Goal: Task Accomplishment & Management: Use online tool/utility

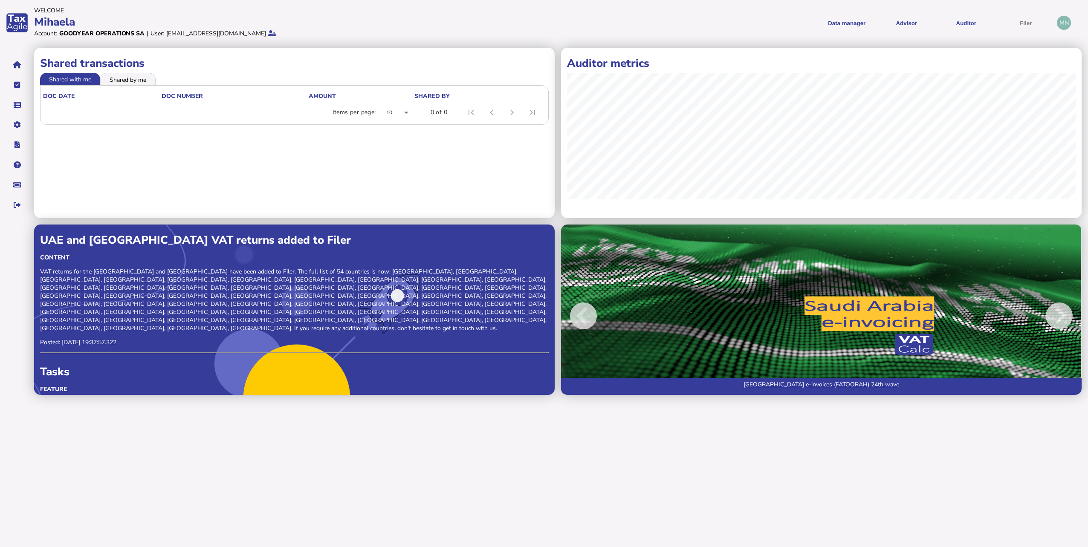
click at [130, 81] on li "Shared by me" at bounding box center [127, 79] width 55 height 12
click at [81, 81] on li "Shared with me" at bounding box center [70, 79] width 61 height 12
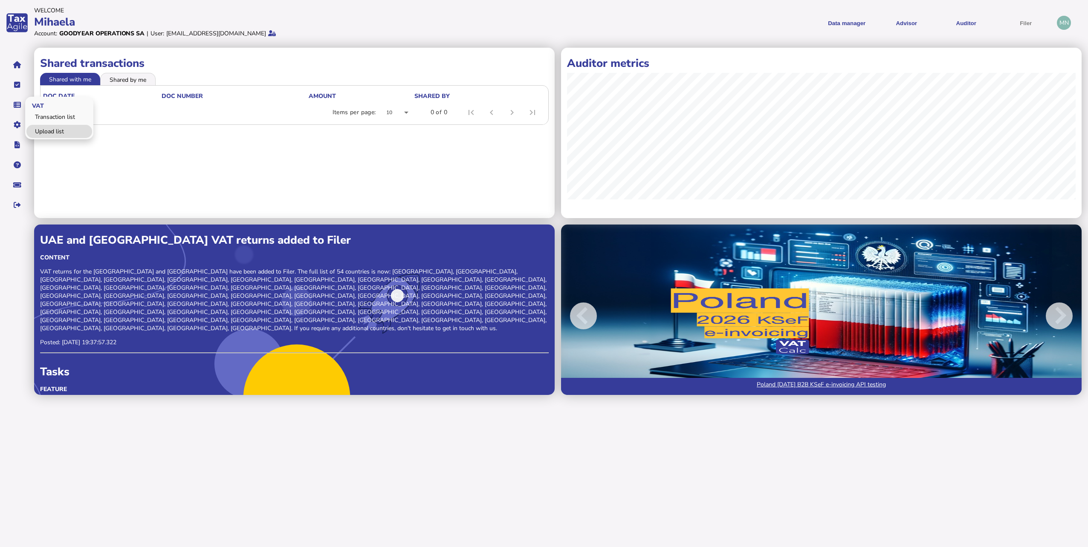
click at [51, 130] on link "Upload list" at bounding box center [59, 131] width 66 height 13
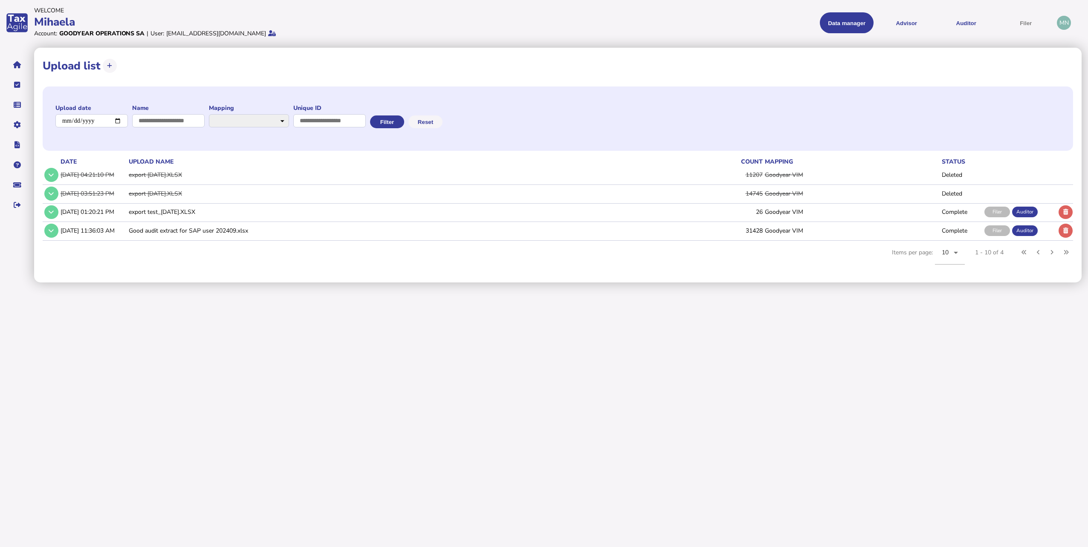
click at [295, 283] on html "**********" at bounding box center [544, 141] width 1088 height 283
click at [297, 283] on html "**********" at bounding box center [544, 141] width 1088 height 283
drag, startPoint x: 781, startPoint y: 349, endPoint x: 728, endPoint y: 434, distance: 100.6
click at [396, 283] on html "**********" at bounding box center [544, 141] width 1088 height 283
click at [107, 66] on icon at bounding box center [109, 66] width 5 height 6
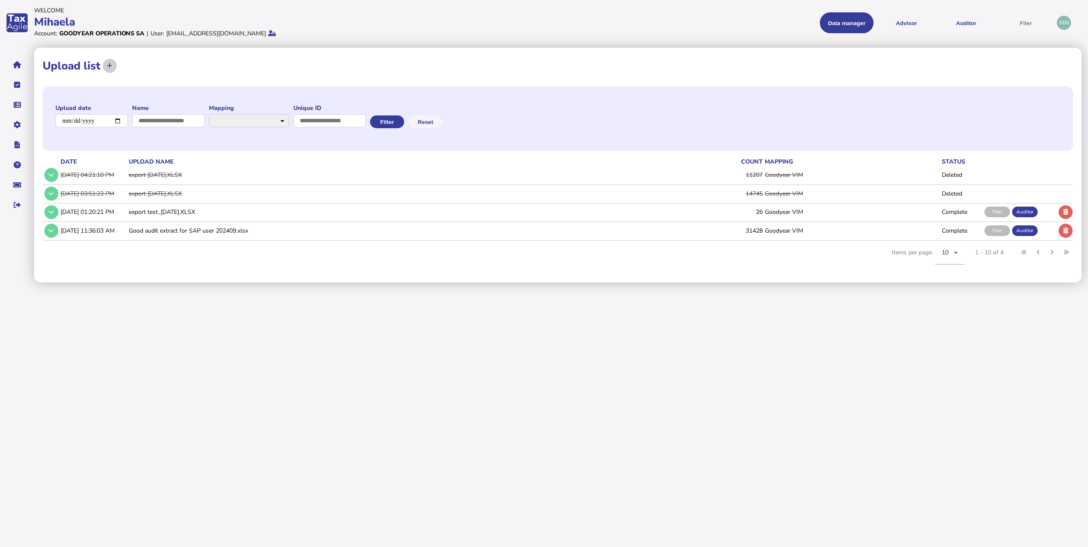
select select "**********"
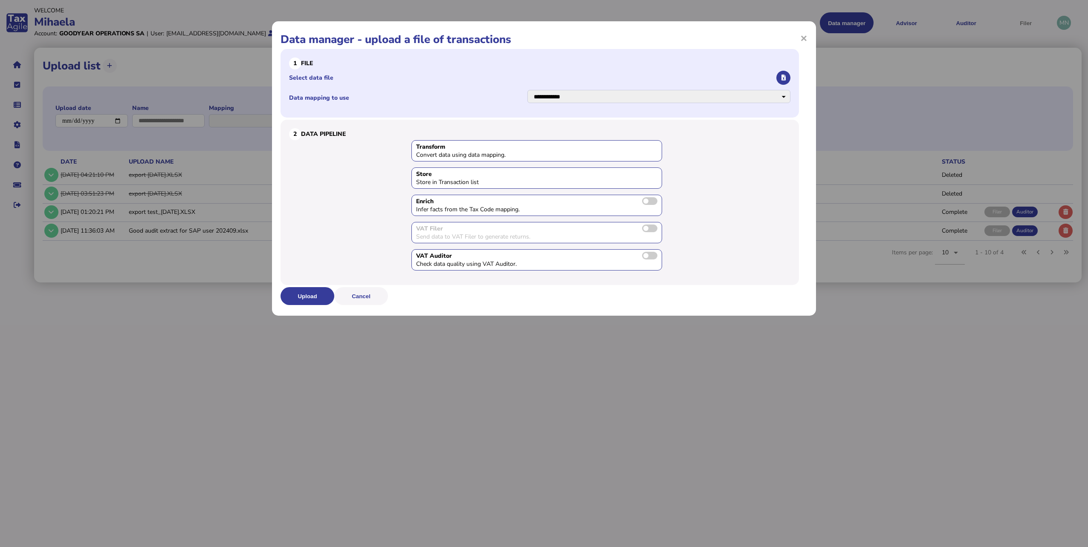
click at [314, 73] on li "Select data file" at bounding box center [539, 78] width 501 height 17
click at [314, 77] on label "Select data file" at bounding box center [532, 78] width 486 height 8
click at [0, 0] on input "Select data file" at bounding box center [0, 0] width 0 height 0
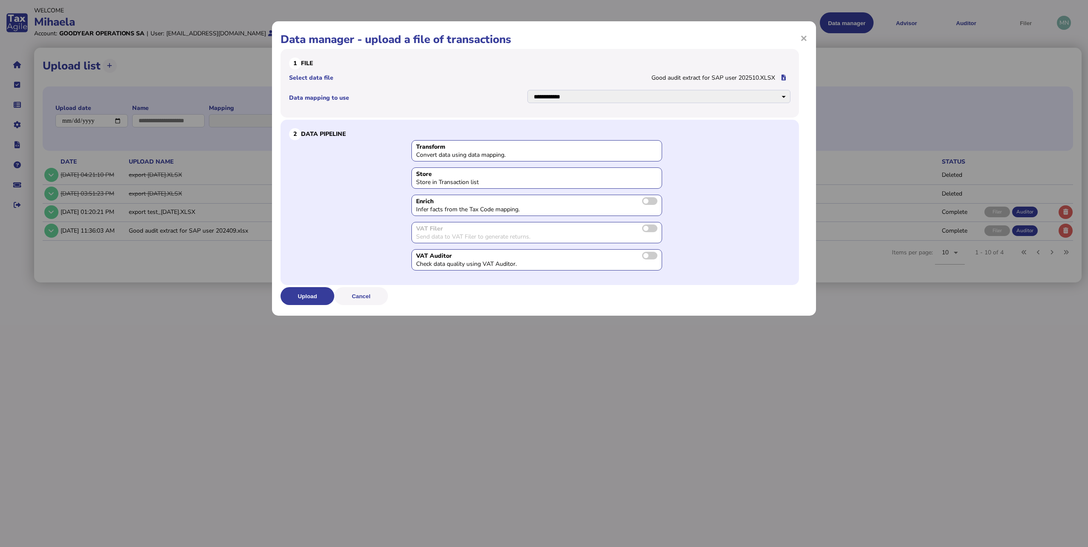
click at [396, 233] on div "Send data to VAT Filer to generate returns." at bounding box center [480, 237] width 128 height 8
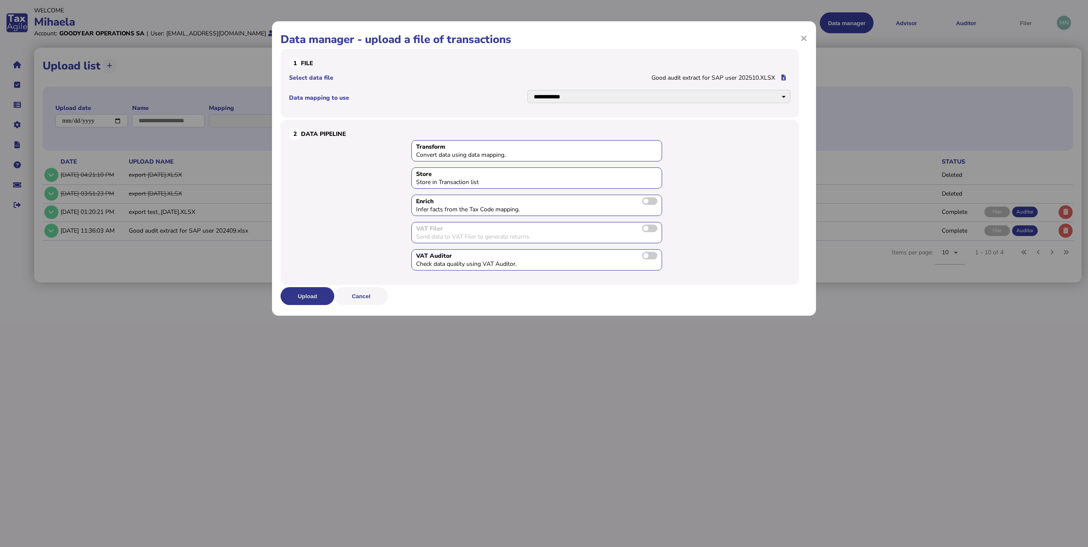
click at [322, 297] on button "Upload" at bounding box center [308, 296] width 54 height 18
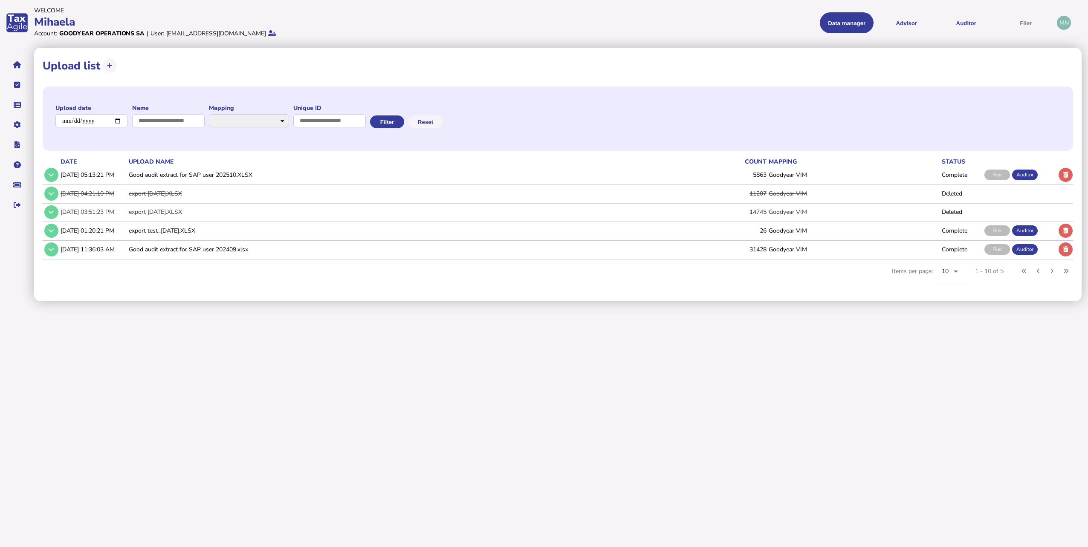
click at [396, 176] on td "Complete" at bounding box center [961, 174] width 43 height 17
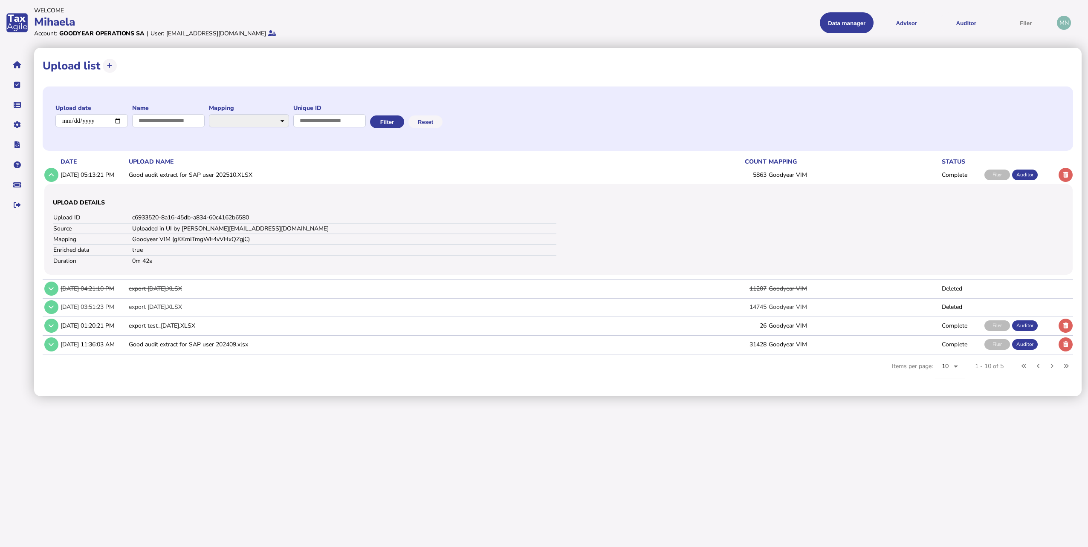
click at [396, 177] on div "Auditor" at bounding box center [1025, 175] width 26 height 11
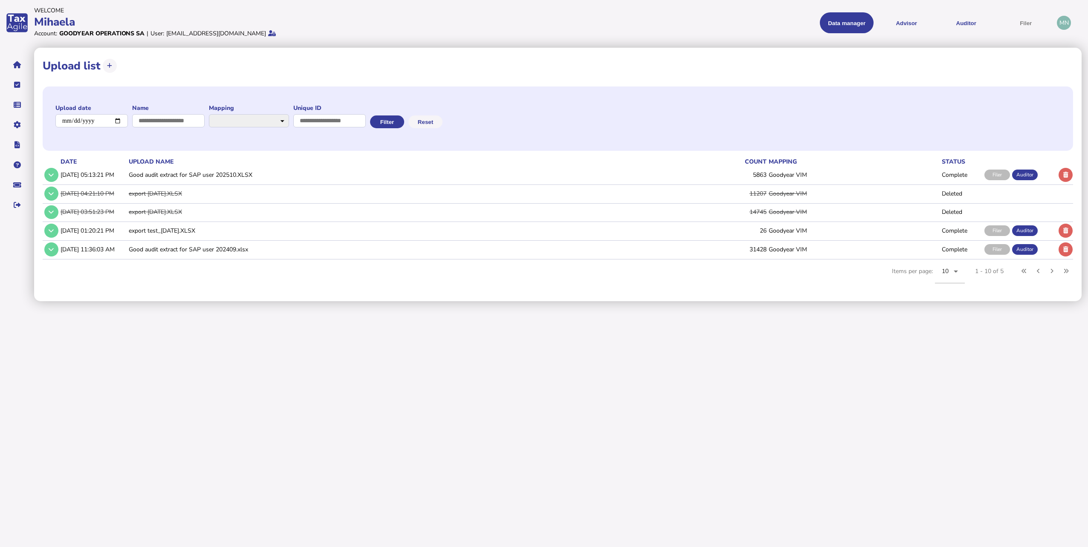
click at [396, 174] on div "Filer" at bounding box center [998, 175] width 26 height 11
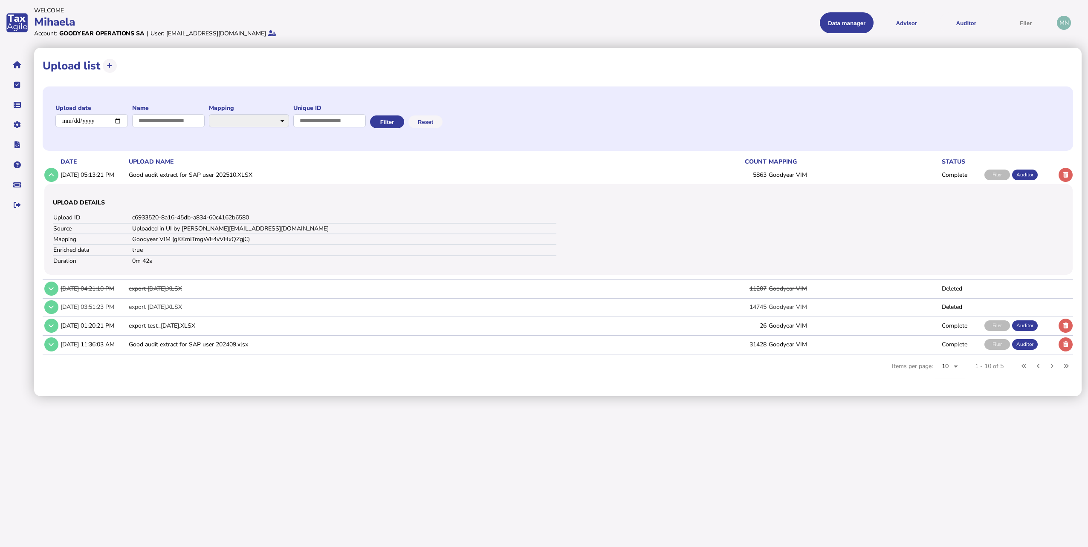
click at [168, 218] on td "c6933520-8a16-45db-a834-60c4162b6580" at bounding box center [344, 218] width 425 height 11
click at [168, 253] on td "true" at bounding box center [344, 250] width 425 height 11
drag, startPoint x: 167, startPoint y: 262, endPoint x: 188, endPoint y: 264, distance: 21.4
click at [188, 264] on td "0m 42s" at bounding box center [344, 261] width 425 height 11
click at [177, 342] on td "Good audit extract for SAP user 202409.xlsx" at bounding box center [396, 344] width 538 height 17
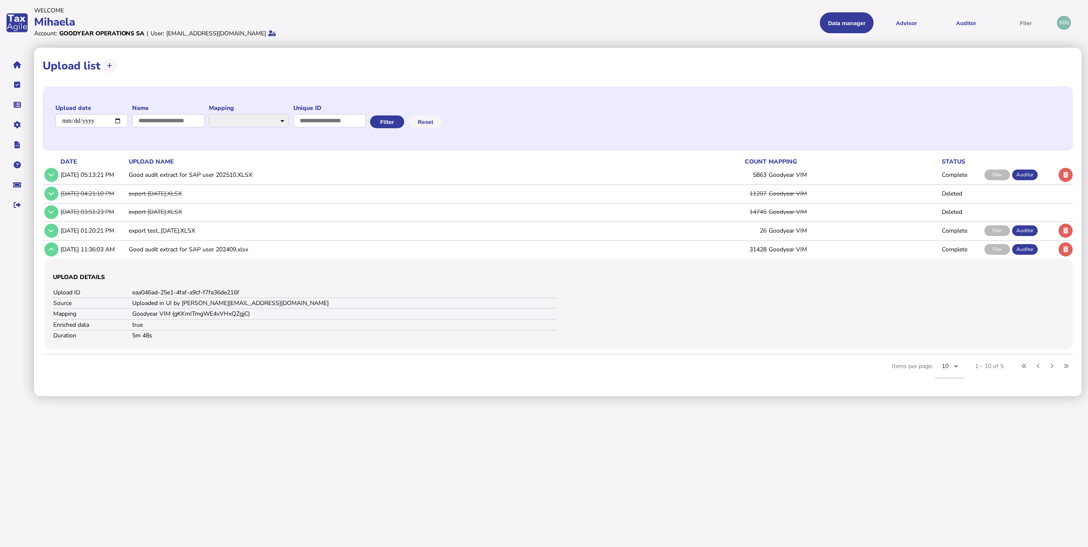
click at [162, 177] on td "Good audit extract for SAP user 202510.XLSX" at bounding box center [396, 174] width 538 height 17
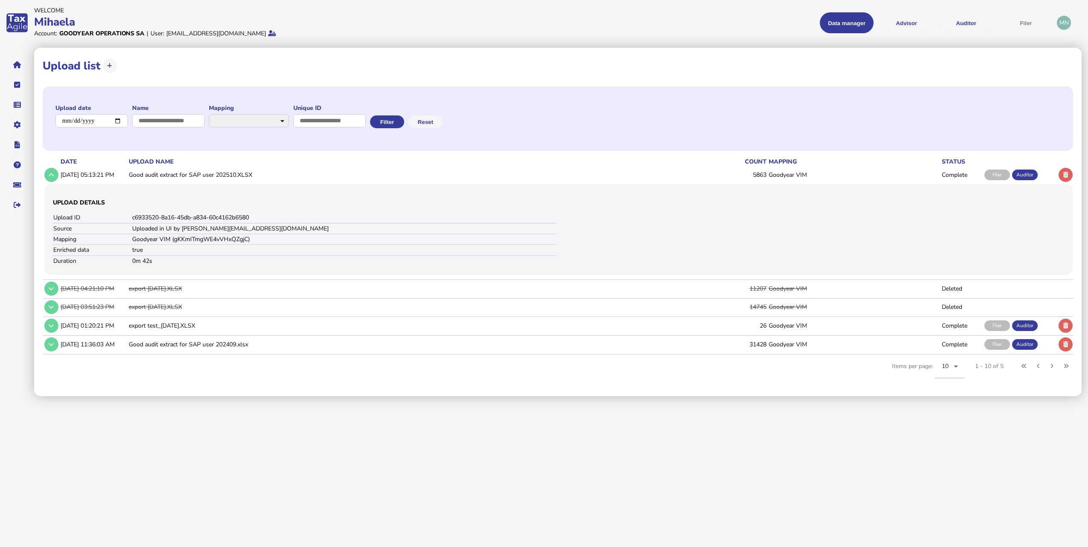
click at [396, 175] on td "Goodyear VIM" at bounding box center [853, 174] width 173 height 17
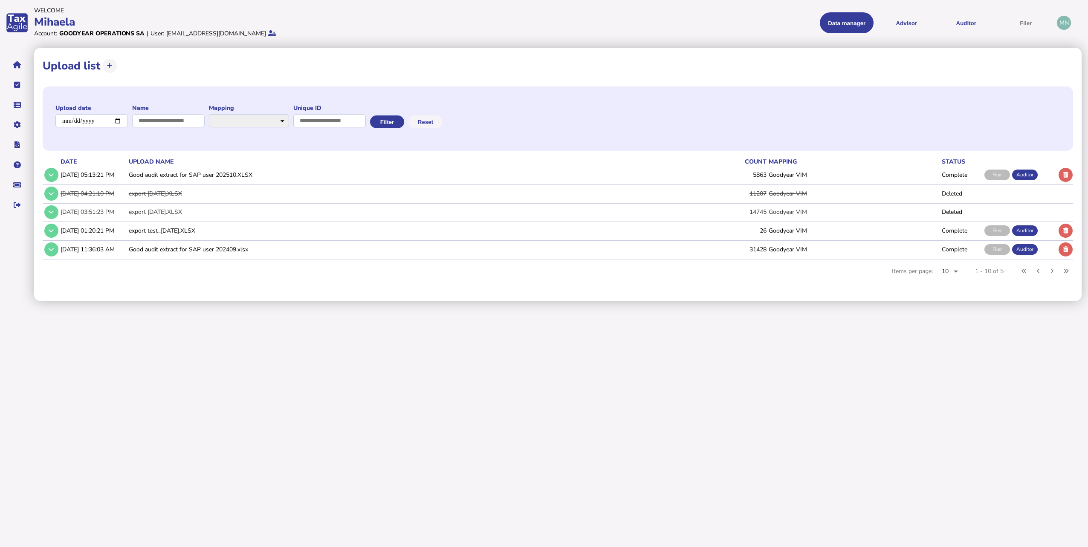
click at [98, 168] on td "[DATE] 05:13:21 PM" at bounding box center [93, 174] width 68 height 17
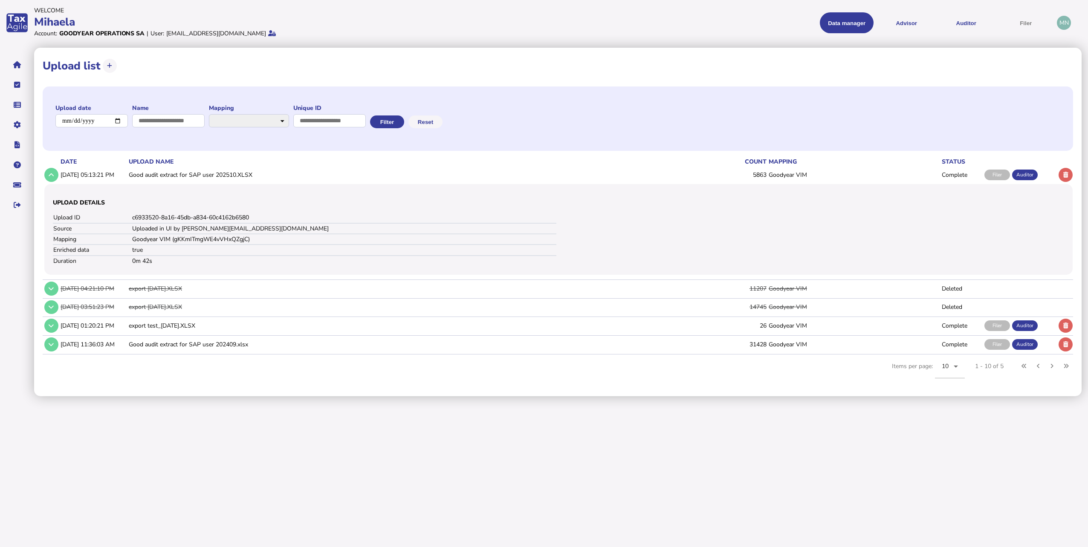
click at [166, 175] on td "Good audit extract for SAP user 202510.XLSX" at bounding box center [396, 174] width 538 height 17
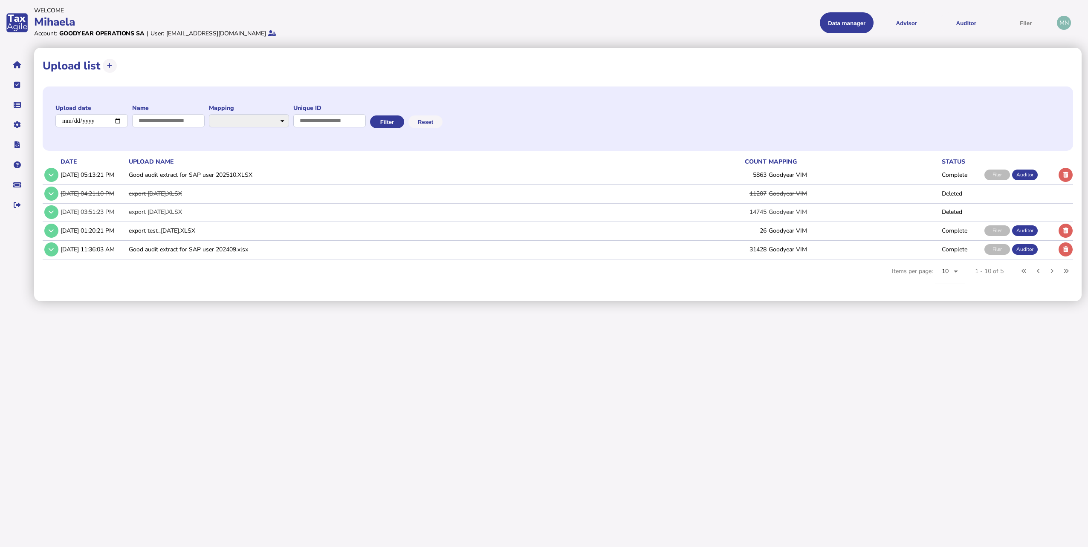
click at [396, 176] on td "Goodyear VIM" at bounding box center [853, 174] width 173 height 17
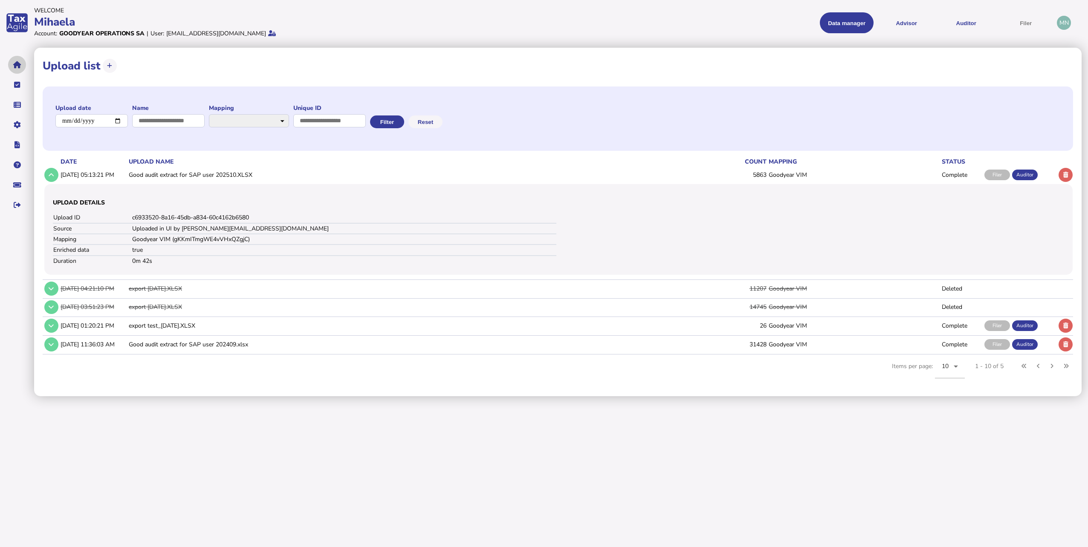
click at [19, 65] on icon "navigate application pages" at bounding box center [17, 65] width 8 height 0
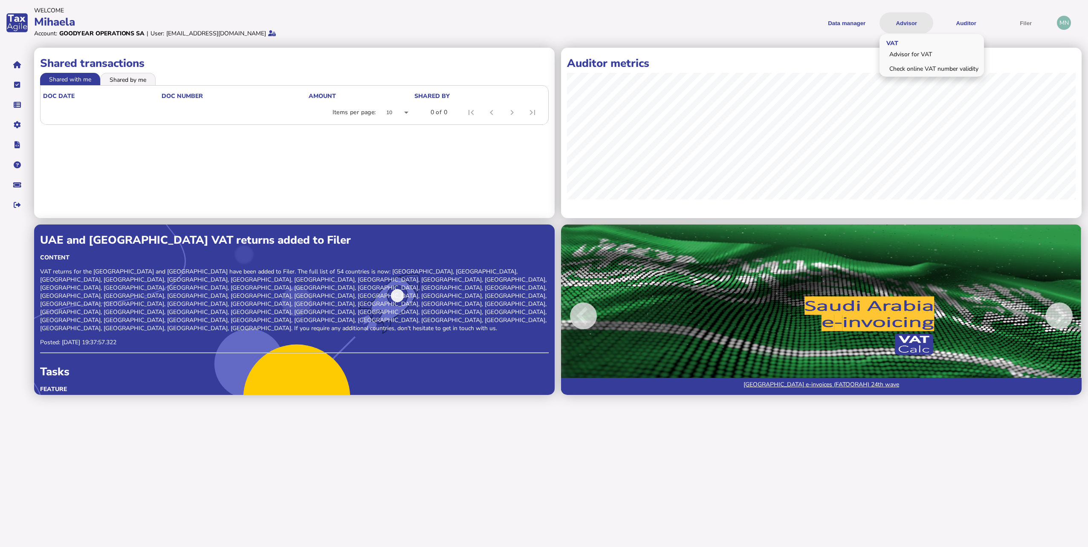
click at [396, 25] on button "Advisor" at bounding box center [907, 22] width 54 height 21
click at [396, 54] on link "Advisor for VAT" at bounding box center [932, 54] width 102 height 13
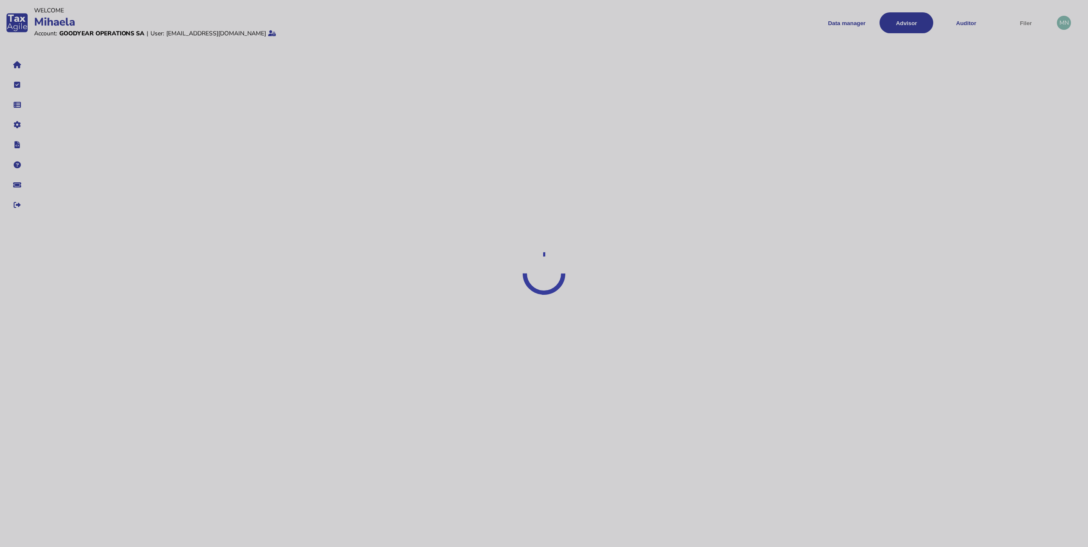
select select "*****"
select select "****"
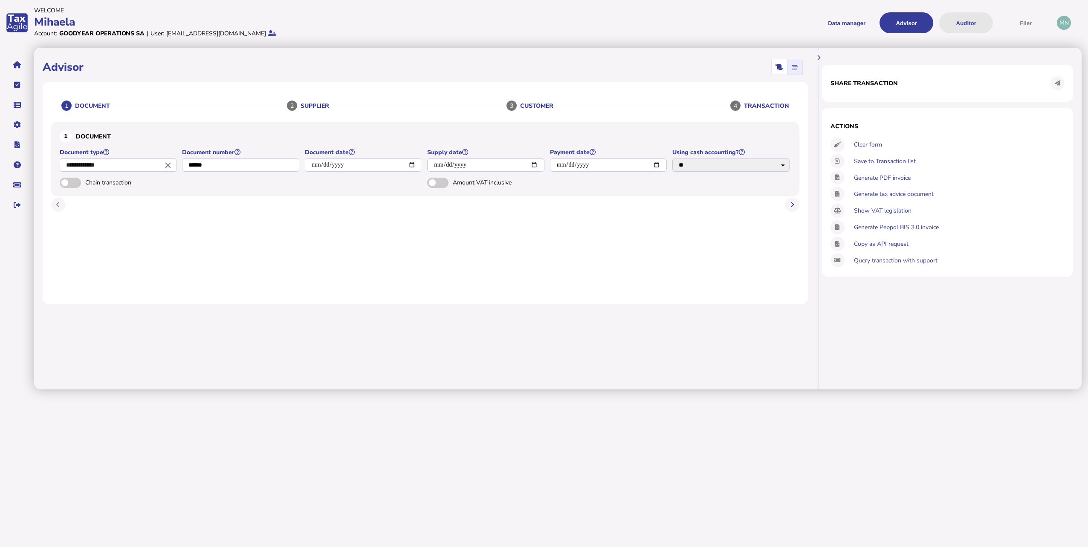
click at [396, 24] on button "Auditor" at bounding box center [966, 22] width 54 height 21
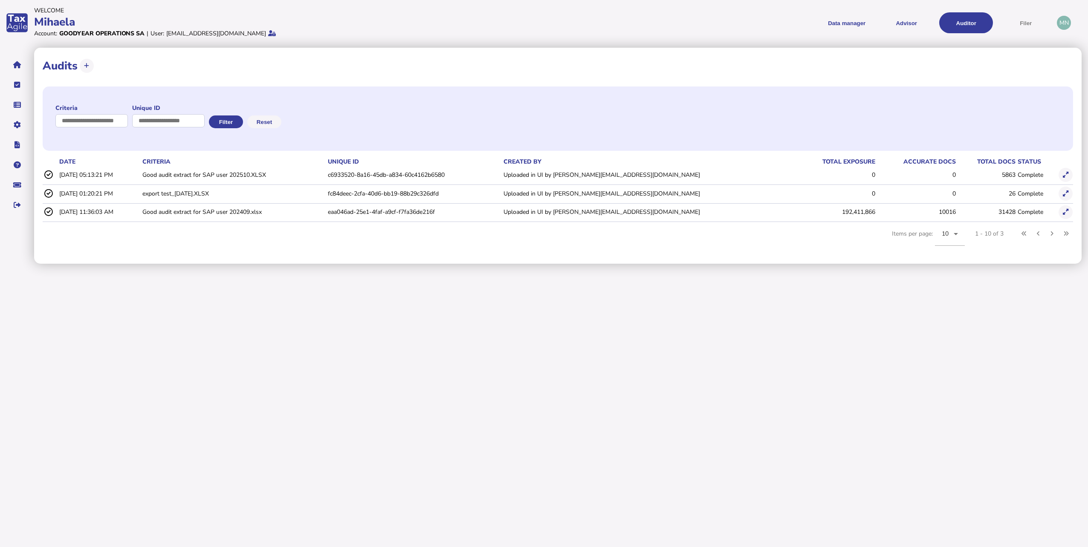
click at [396, 175] on td "Complete" at bounding box center [1036, 174] width 41 height 17
click at [396, 174] on button at bounding box center [1066, 175] width 14 height 14
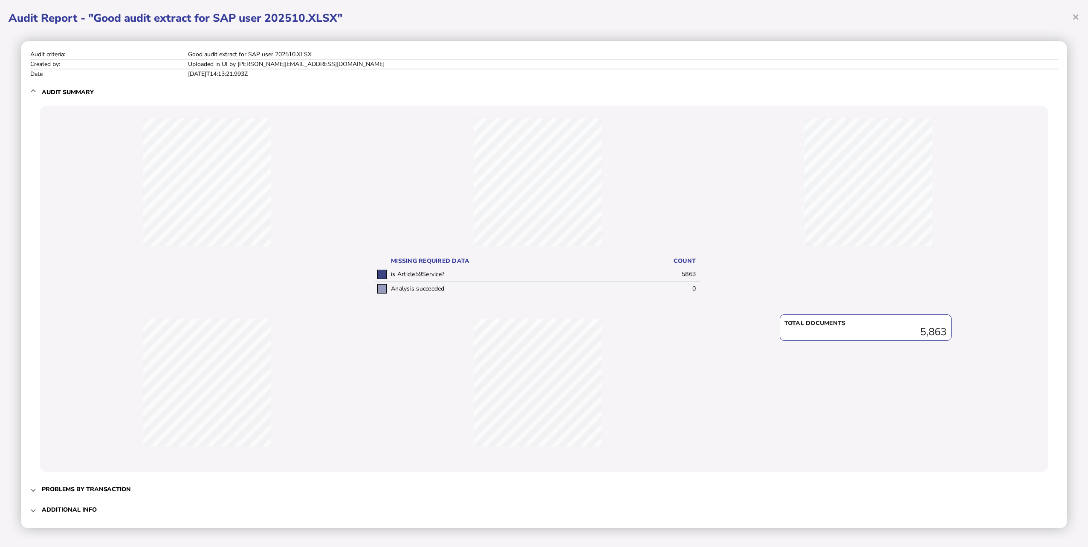
click at [57, 356] on span "Additional info" at bounding box center [545, 510] width 1006 height 20
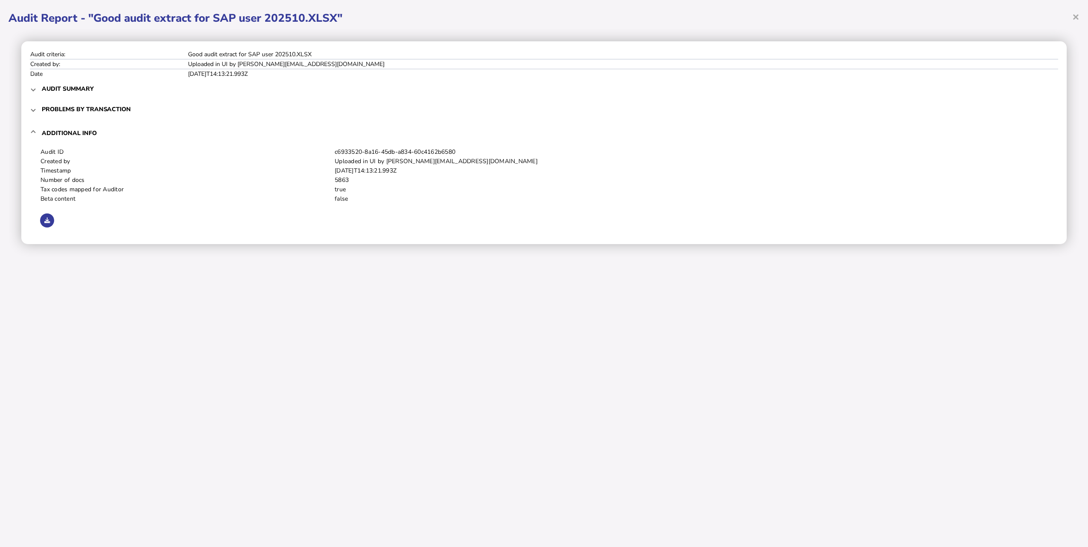
click at [65, 111] on h3 "Problems by transaction" at bounding box center [86, 109] width 89 height 8
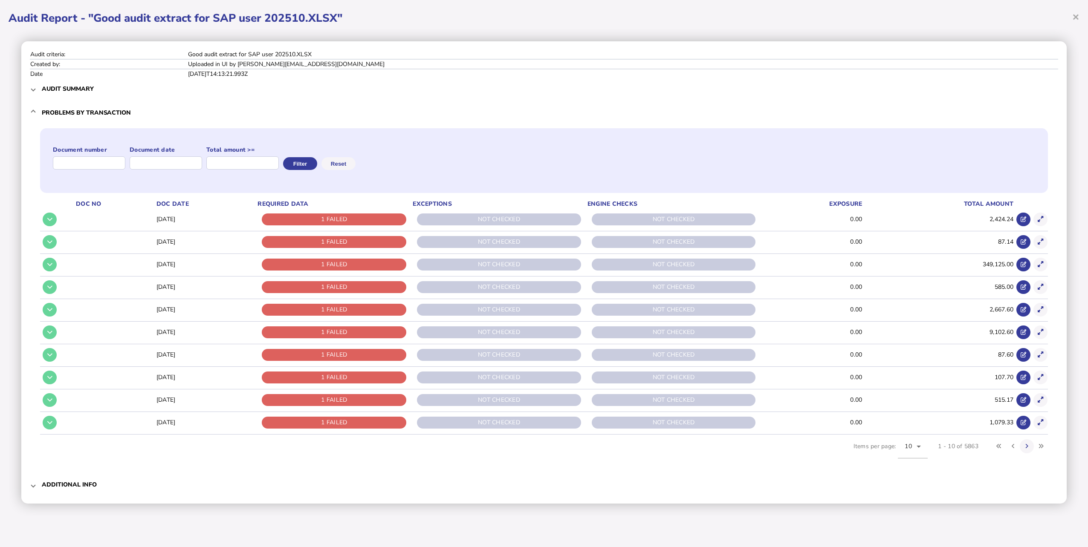
click at [350, 220] on div "1 FAILED" at bounding box center [334, 220] width 145 height 12
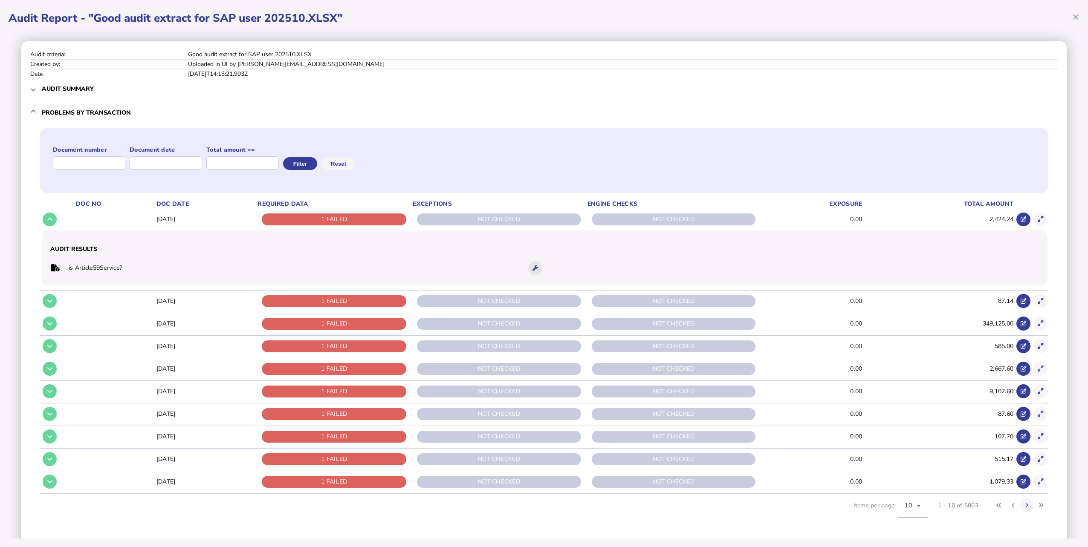
click at [396, 271] on button at bounding box center [535, 268] width 14 height 14
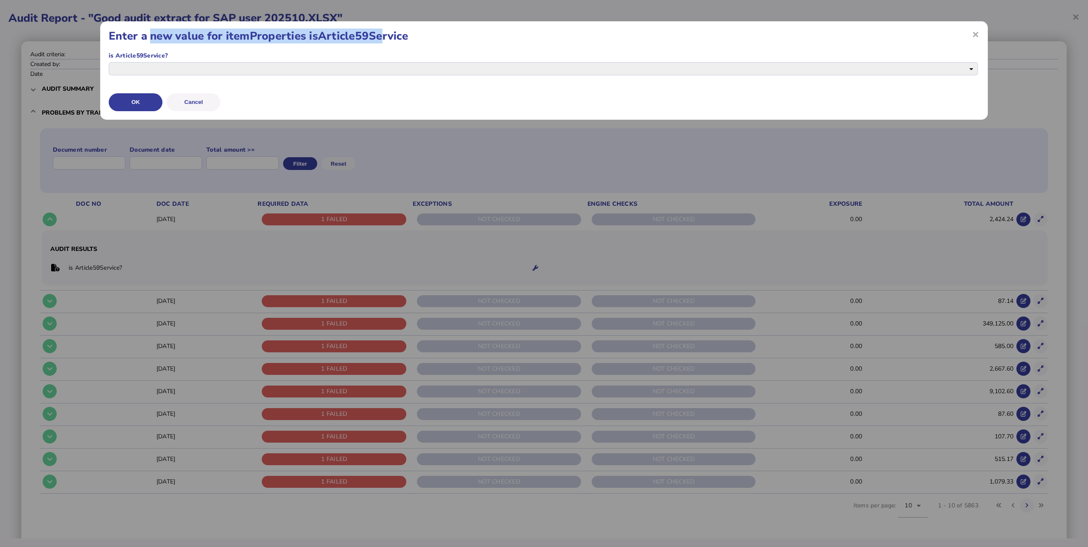
drag, startPoint x: 194, startPoint y: 41, endPoint x: 381, endPoint y: 42, distance: 186.8
click at [381, 41] on h1 "Enter a new value for itemProperties isArticle59Service" at bounding box center [544, 36] width 871 height 9
click at [202, 104] on button "Cancel" at bounding box center [194, 102] width 54 height 18
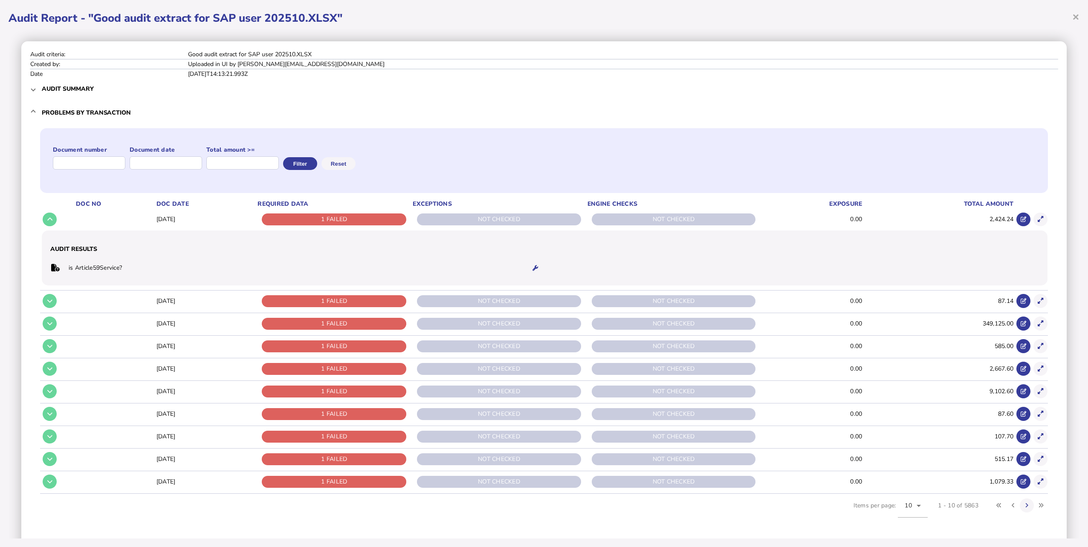
click at [97, 114] on h3 "Problems by transaction" at bounding box center [86, 113] width 89 height 8
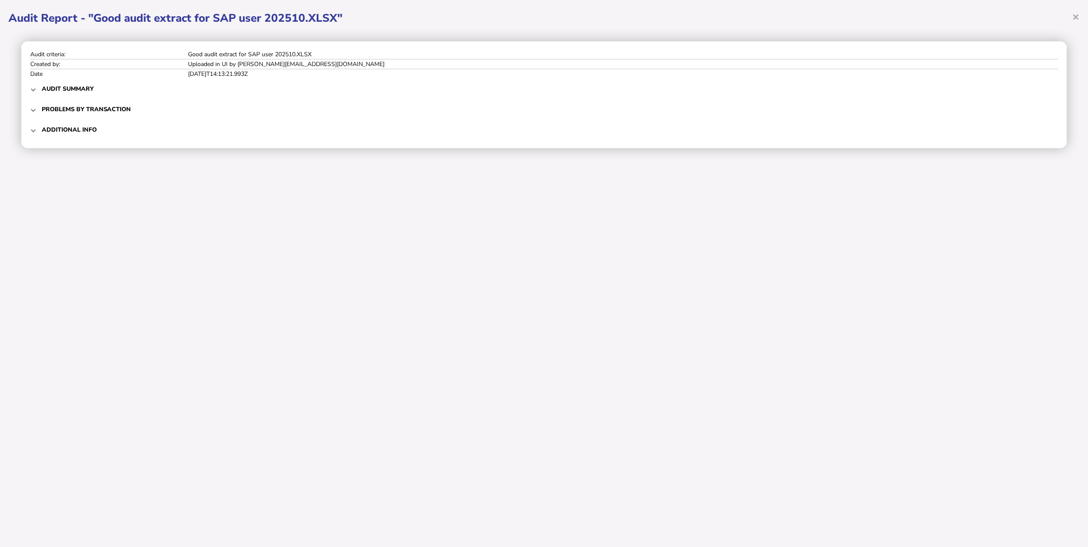
click at [72, 86] on h3 "Audit summary" at bounding box center [68, 89] width 52 height 8
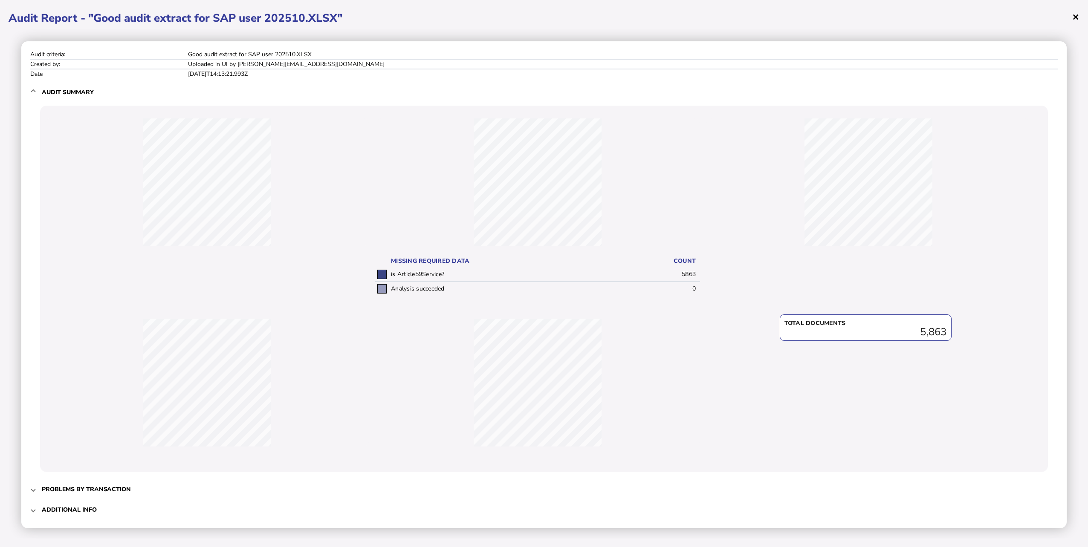
click at [396, 16] on span "×" at bounding box center [1075, 17] width 7 height 16
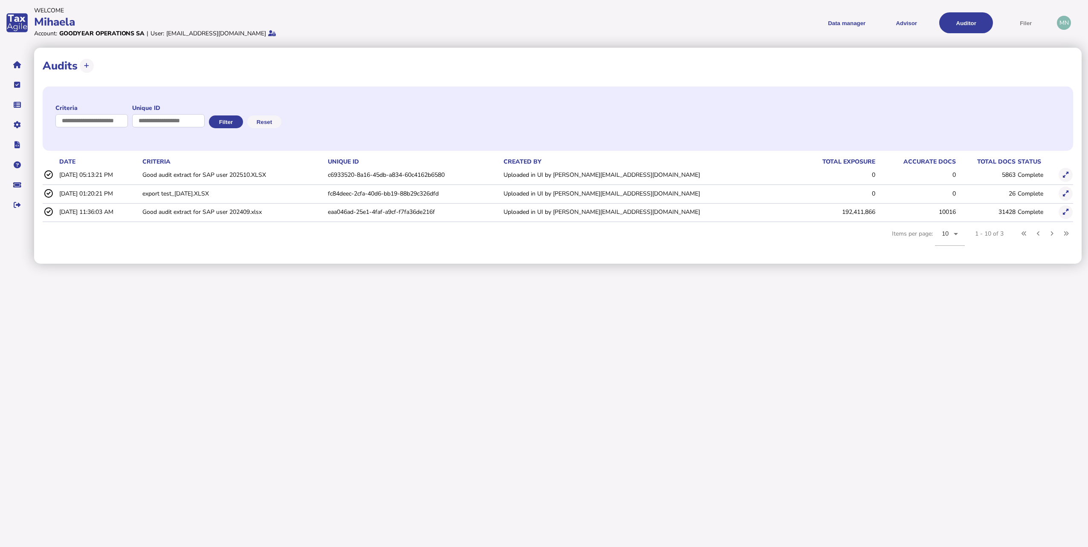
drag, startPoint x: 264, startPoint y: 215, endPoint x: 407, endPoint y: 222, distance: 142.6
click at [264, 215] on td "Good audit extract for SAP user 202409.xlsx" at bounding box center [233, 211] width 185 height 17
click at [396, 207] on td "10016" at bounding box center [916, 211] width 81 height 17
click at [396, 206] on td "192,411,866" at bounding box center [835, 211] width 81 height 17
click at [396, 215] on td "Uploaded in UI by [PERSON_NAME][EMAIL_ADDRESS][DOMAIN_NAME]" at bounding box center [648, 211] width 293 height 17
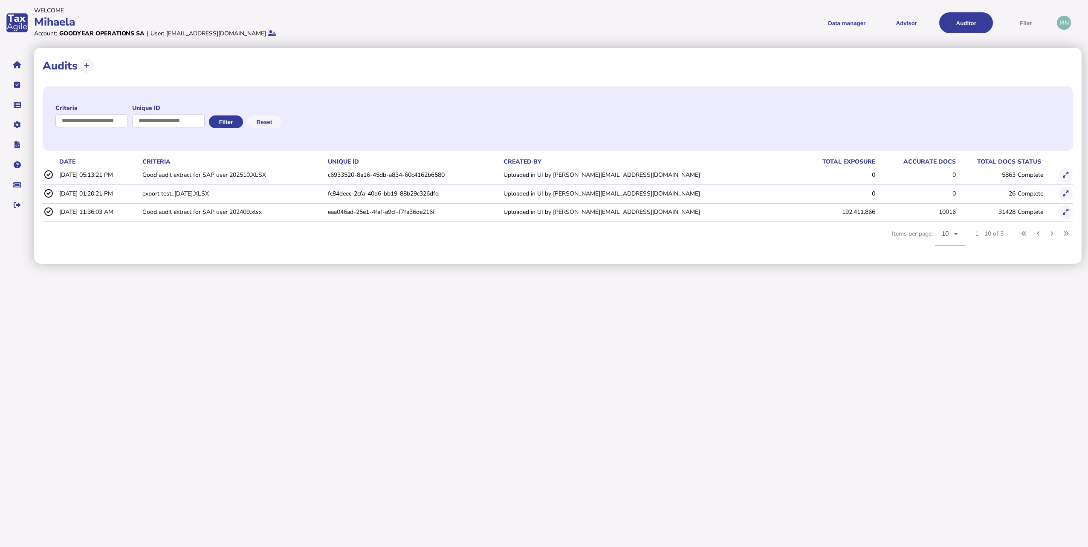
click at [396, 209] on td "Uploaded in UI by [PERSON_NAME][EMAIL_ADDRESS][DOMAIN_NAME]" at bounding box center [648, 211] width 293 height 17
drag, startPoint x: 567, startPoint y: 216, endPoint x: 731, endPoint y: 216, distance: 164.2
click at [396, 216] on tr "[DATE] 11:36:03 AM Good audit extract for SAP user 202409.xlsx eaa046ad-25e1-4f…" at bounding box center [558, 211] width 1031 height 17
drag, startPoint x: 731, startPoint y: 216, endPoint x: 823, endPoint y: 237, distance: 94.4
click at [396, 246] on div "Criteria Unique ID Filter Reset date Criteria Unique id Created by total exposu…" at bounding box center [558, 169] width 1031 height 171
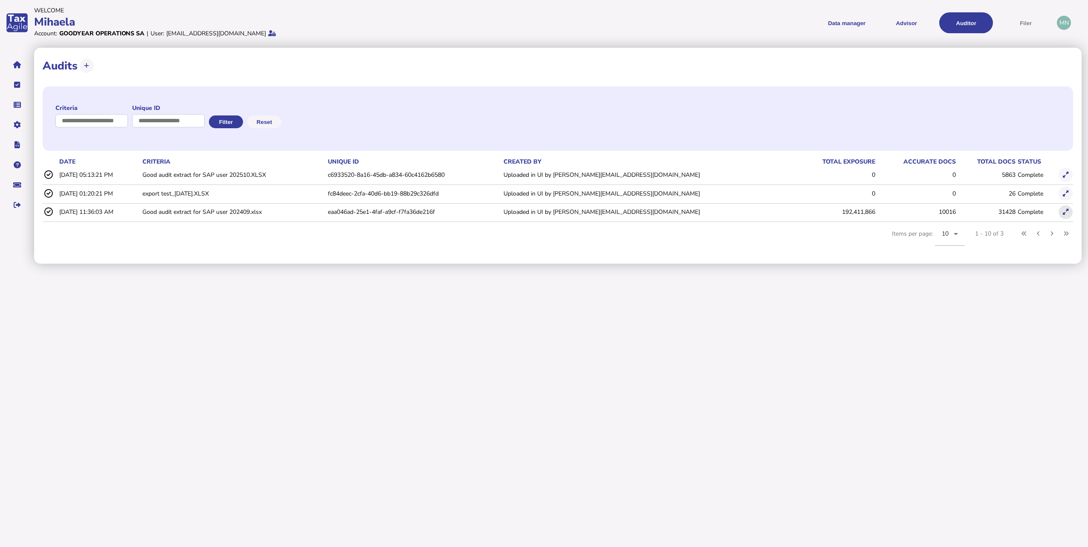
click at [396, 214] on button at bounding box center [1066, 213] width 14 height 14
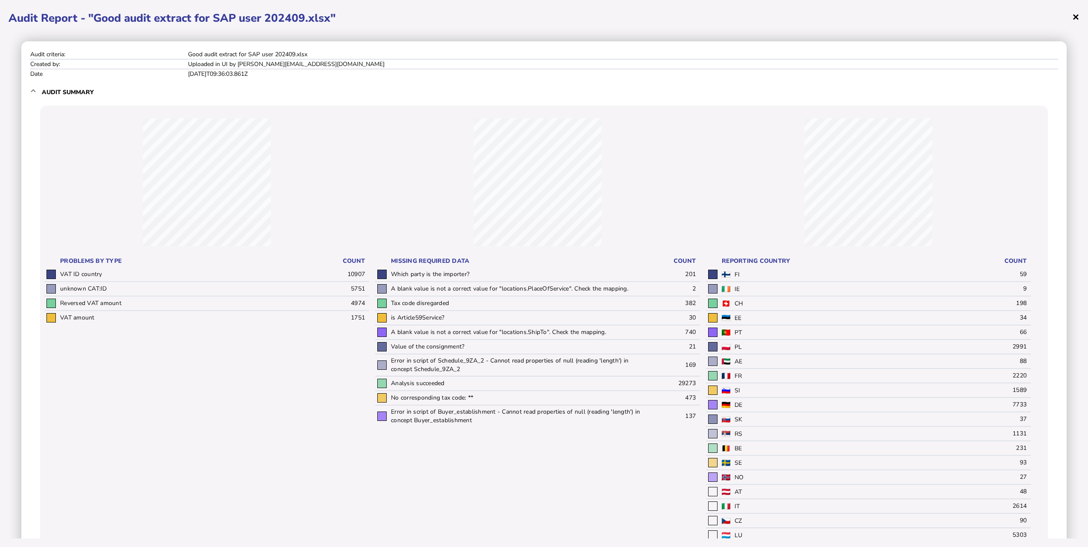
click at [396, 20] on span "×" at bounding box center [1075, 17] width 7 height 16
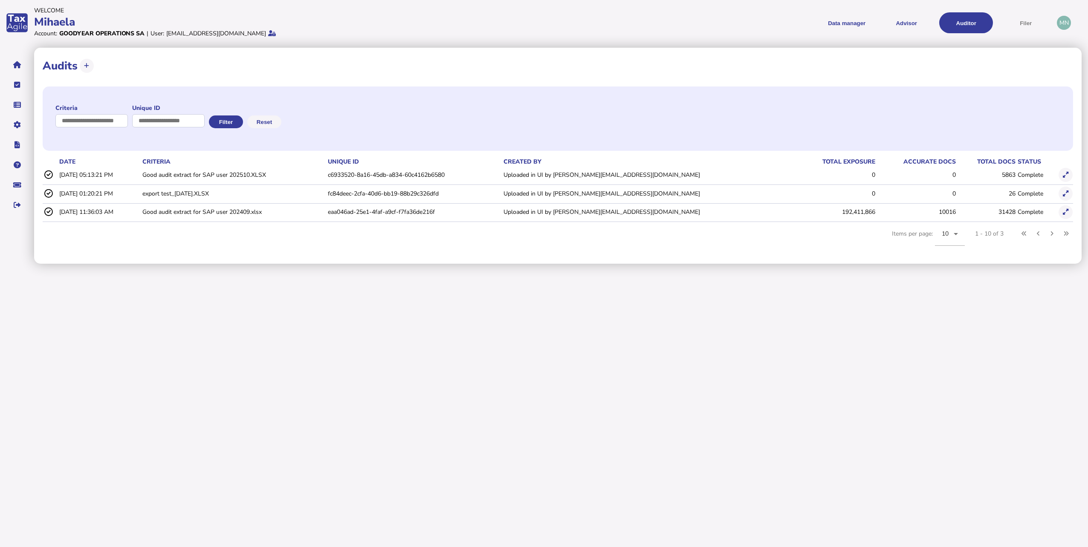
click at [127, 173] on td "[DATE] 05:13:21 PM" at bounding box center [99, 174] width 83 height 17
click at [396, 176] on button at bounding box center [1066, 175] width 14 height 14
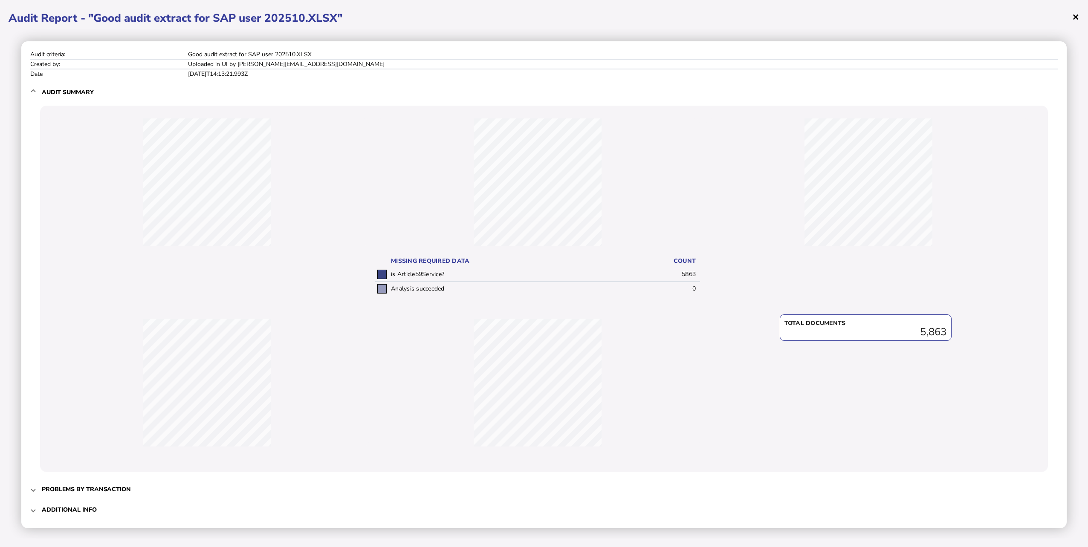
click at [396, 15] on span "×" at bounding box center [1075, 17] width 7 height 16
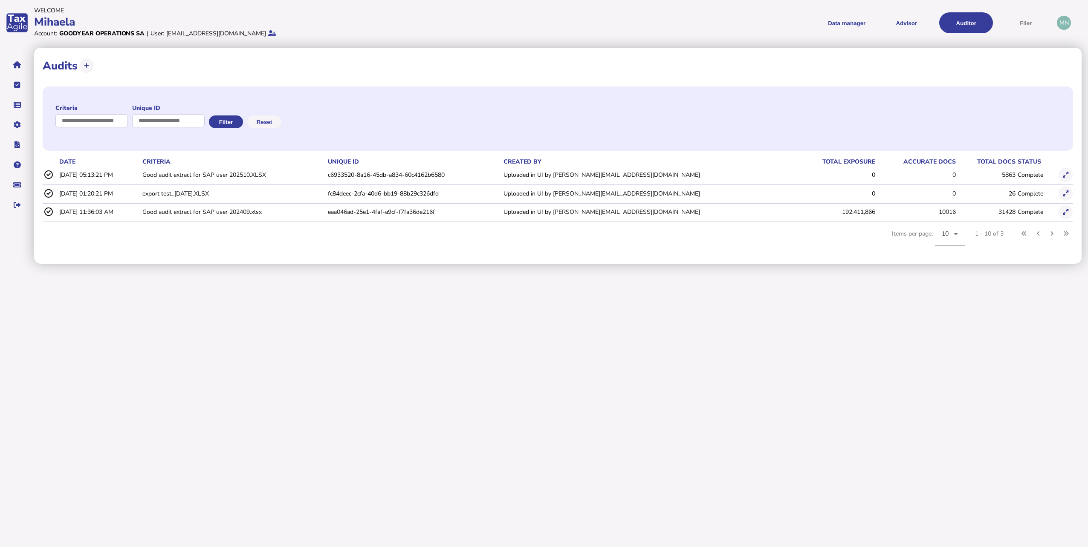
click at [232, 264] on html "**********" at bounding box center [544, 132] width 1088 height 264
click at [197, 171] on td "Good audit extract for SAP user 202510.XLSX" at bounding box center [233, 174] width 185 height 17
click at [47, 176] on icon at bounding box center [47, 175] width 9 height 9
click at [46, 175] on icon at bounding box center [47, 175] width 9 height 9
click at [396, 173] on icon at bounding box center [1066, 175] width 6 height 6
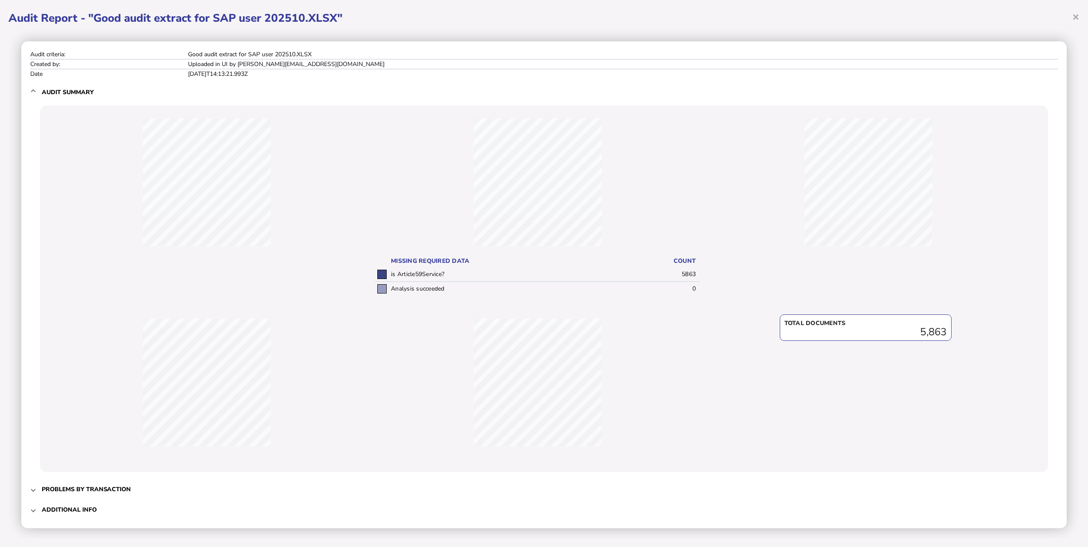
click at [55, 55] on td "Audit criteria:" at bounding box center [109, 54] width 158 height 9
click at [186, 87] on span "Audit summary" at bounding box center [545, 92] width 1006 height 20
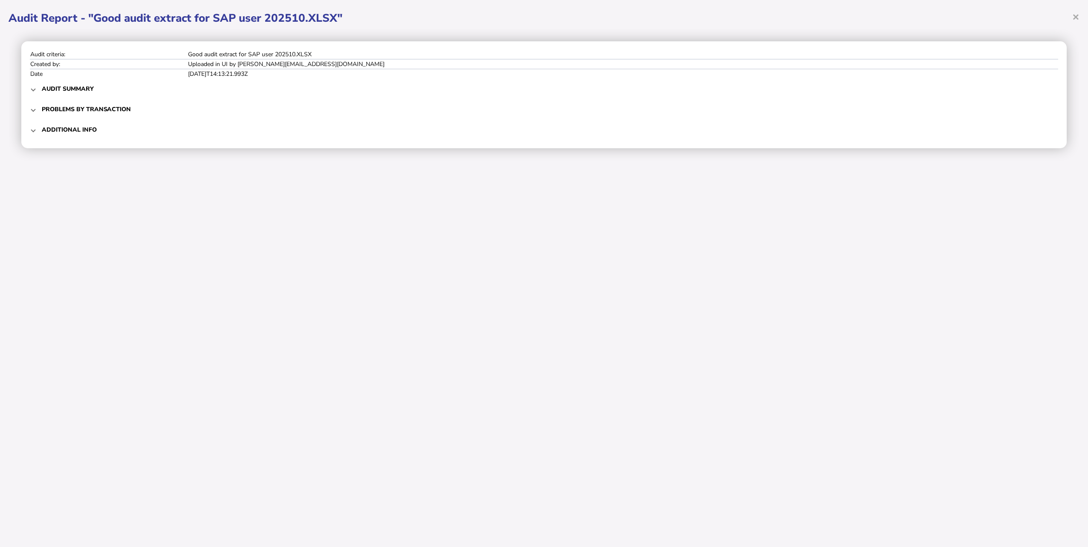
click at [69, 106] on h3 "Problems by transaction" at bounding box center [86, 109] width 89 height 8
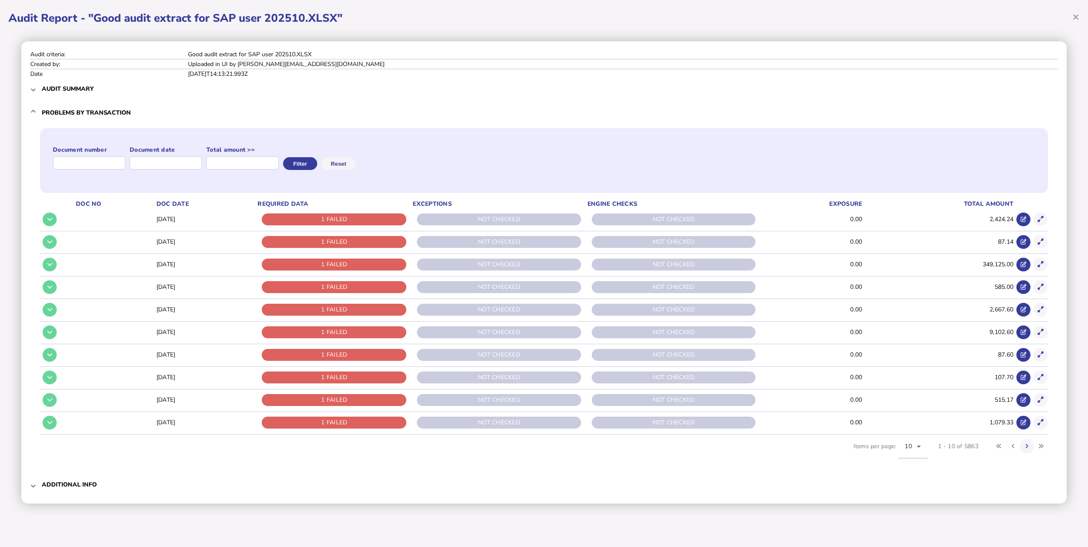
click at [336, 221] on div "1 FAILED" at bounding box center [334, 220] width 145 height 12
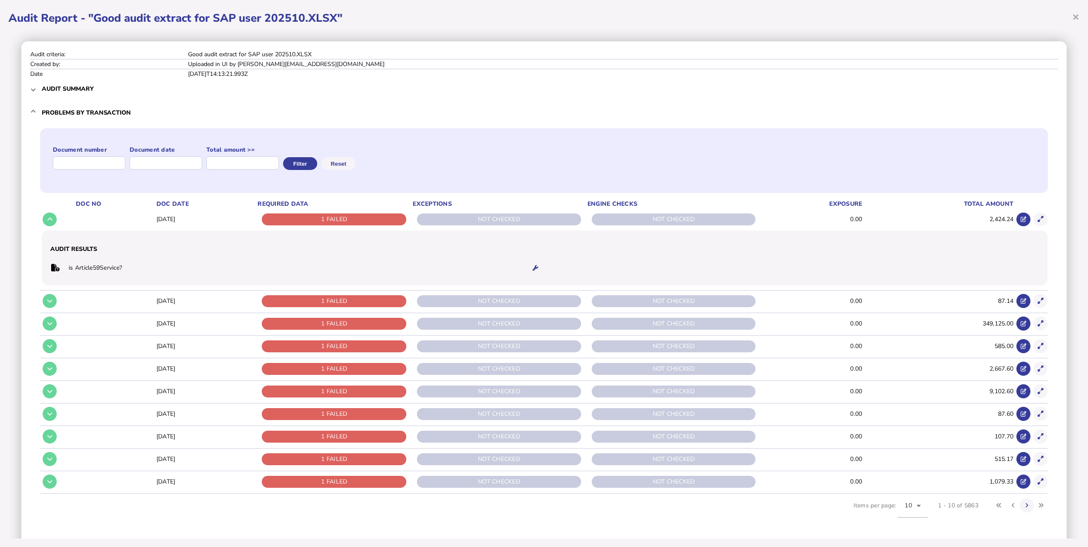
click at [84, 263] on td "is Article59Service?" at bounding box center [294, 268] width 452 height 17
click at [83, 264] on td "is Article59Service?" at bounding box center [294, 268] width 452 height 17
click at [396, 217] on button at bounding box center [1024, 220] width 14 height 14
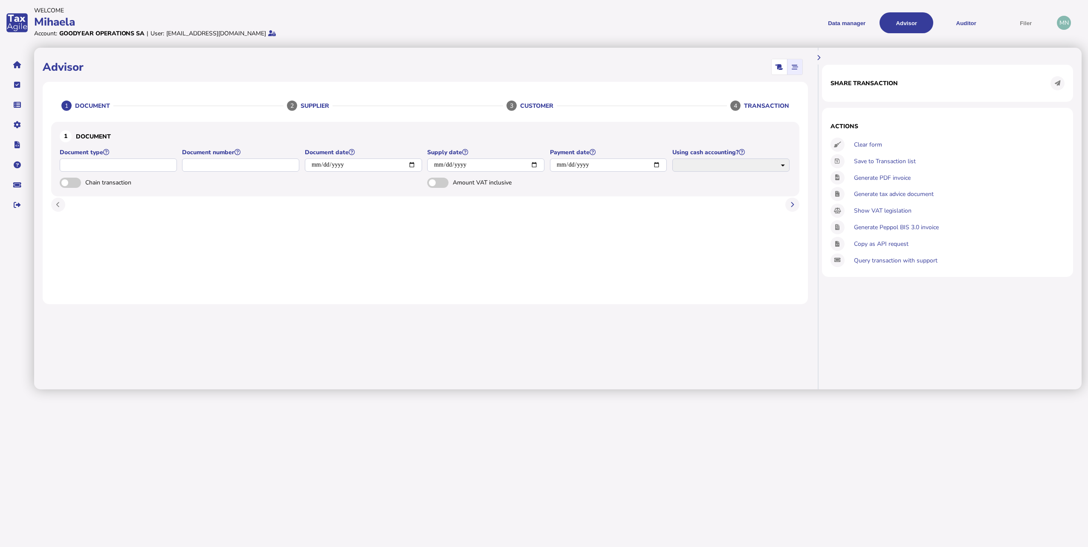
select select "*****"
type input "**********"
select select "**"
type input "**"
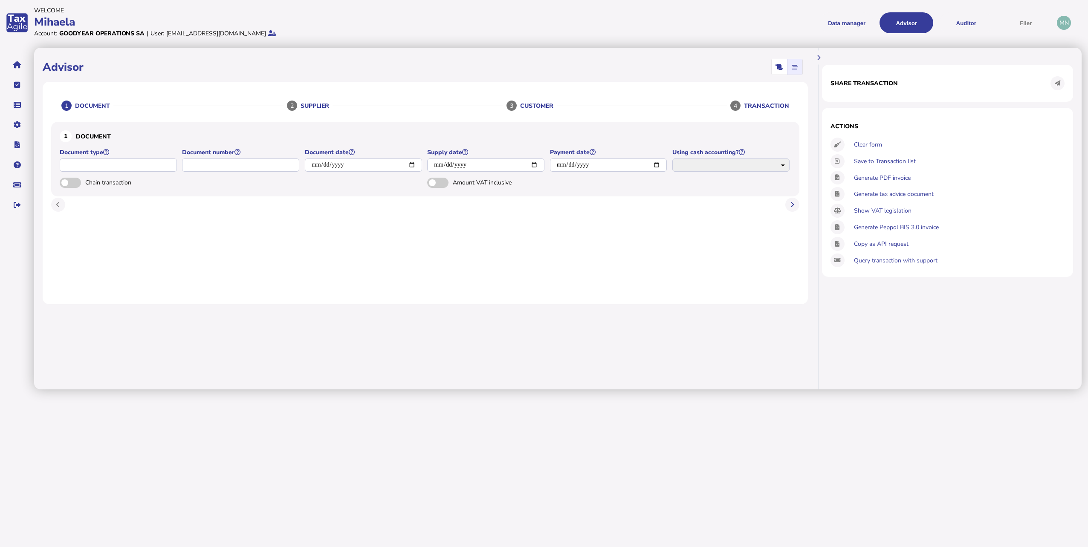
type input "*******"
select select "**"
type input "**"
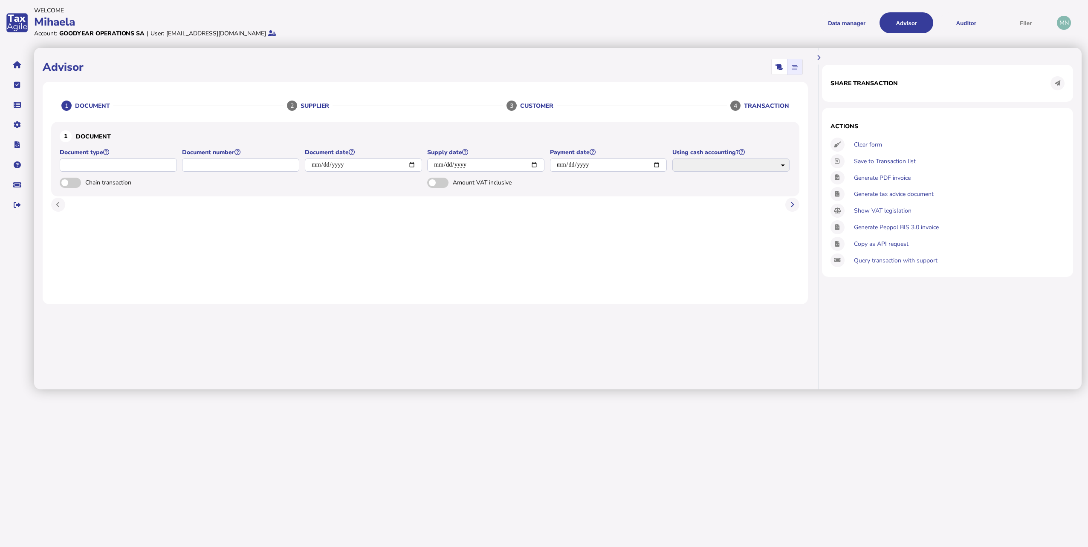
type input "*******"
select select "**"
select select "**********"
click at [761, 365] on div at bounding box center [425, 342] width 765 height 77
click at [17, 65] on icon "navigate application pages" at bounding box center [17, 65] width 8 height 0
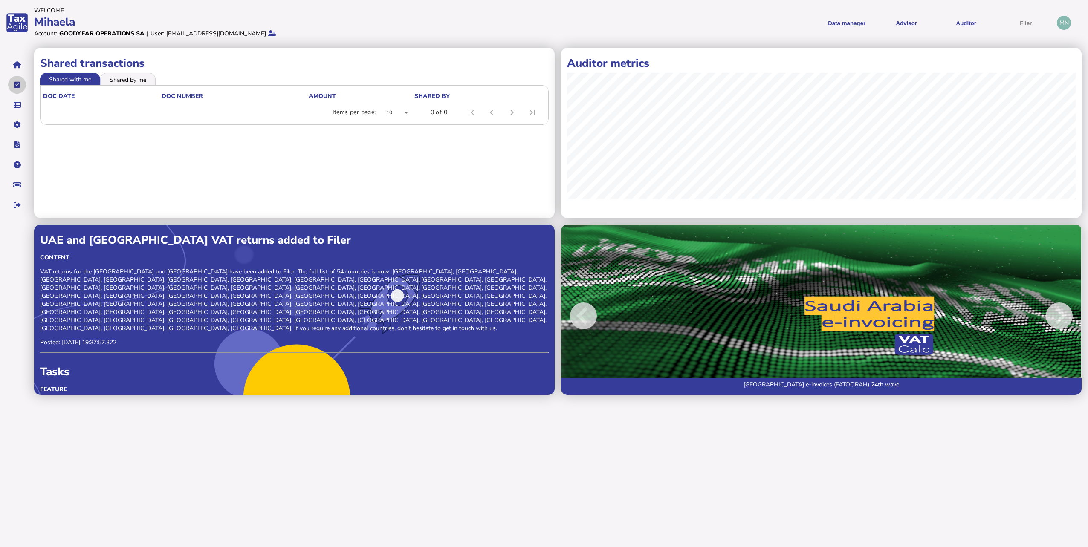
click at [16, 85] on icon "navigate application pages" at bounding box center [17, 85] width 6 height 0
select select "**********"
select select "********"
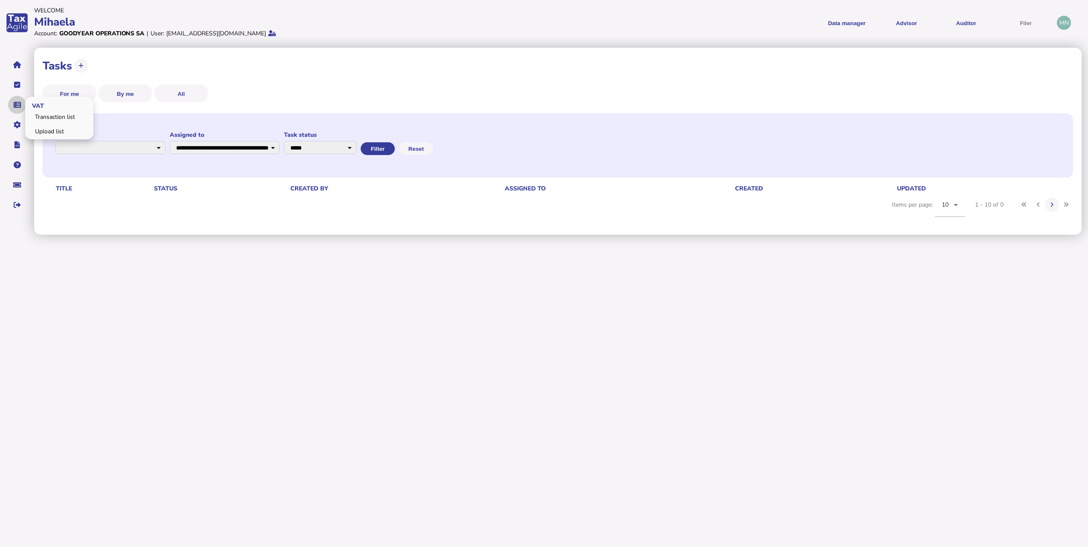
click at [17, 105] on icon "navigate application pages" at bounding box center [17, 105] width 7 height 0
click at [39, 116] on link "Transaction list" at bounding box center [59, 116] width 66 height 13
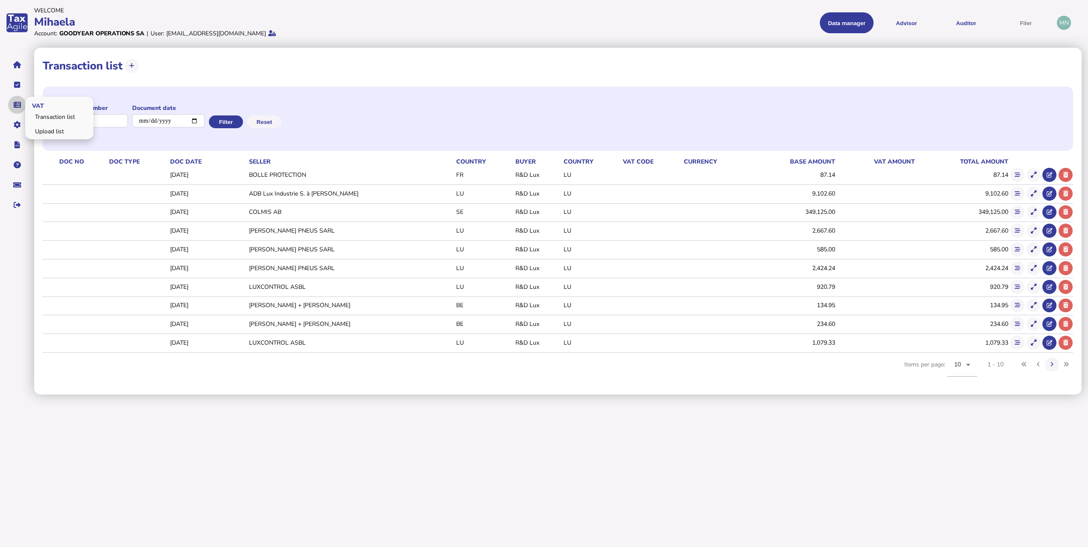
click at [14, 105] on icon "navigate application pages" at bounding box center [17, 105] width 7 height 0
click at [18, 125] on icon "navigate application pages" at bounding box center [17, 125] width 7 height 0
click at [48, 135] on link "Upload list" at bounding box center [59, 131] width 66 height 13
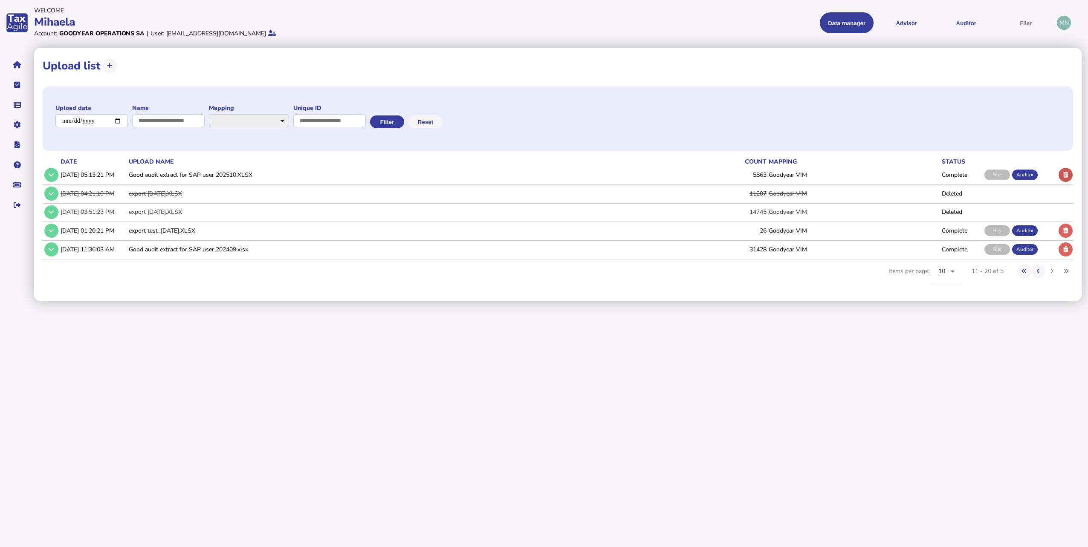
click at [1069, 172] on button at bounding box center [1066, 175] width 14 height 14
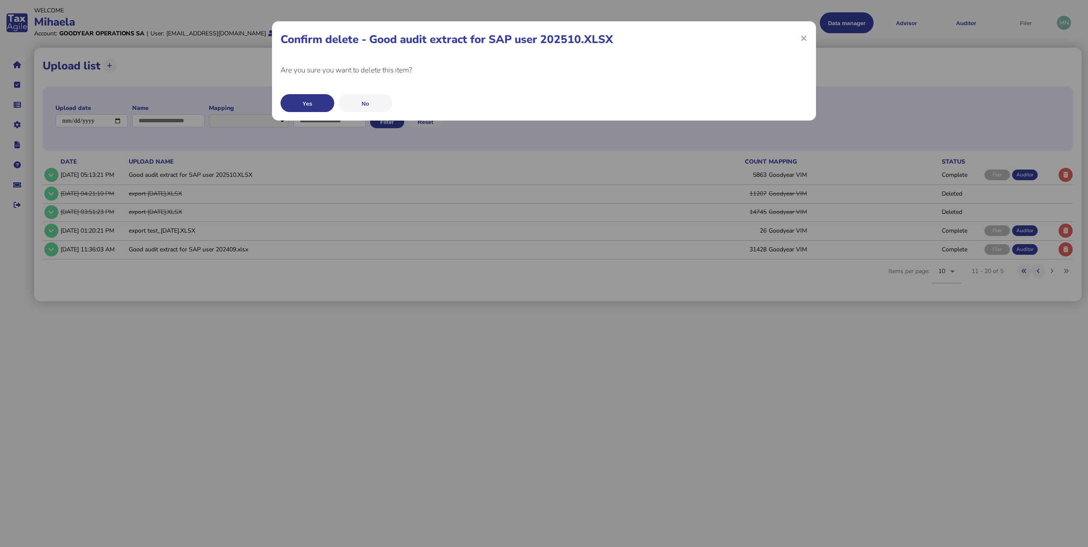
click at [307, 104] on button "Yes" at bounding box center [308, 103] width 54 height 18
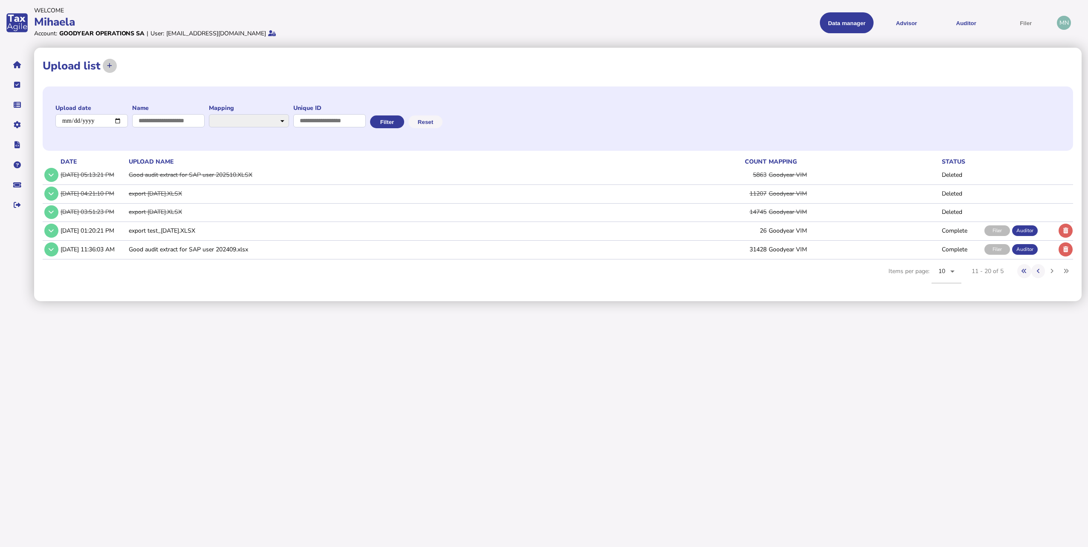
click at [105, 67] on button at bounding box center [110, 66] width 14 height 14
select select "**********"
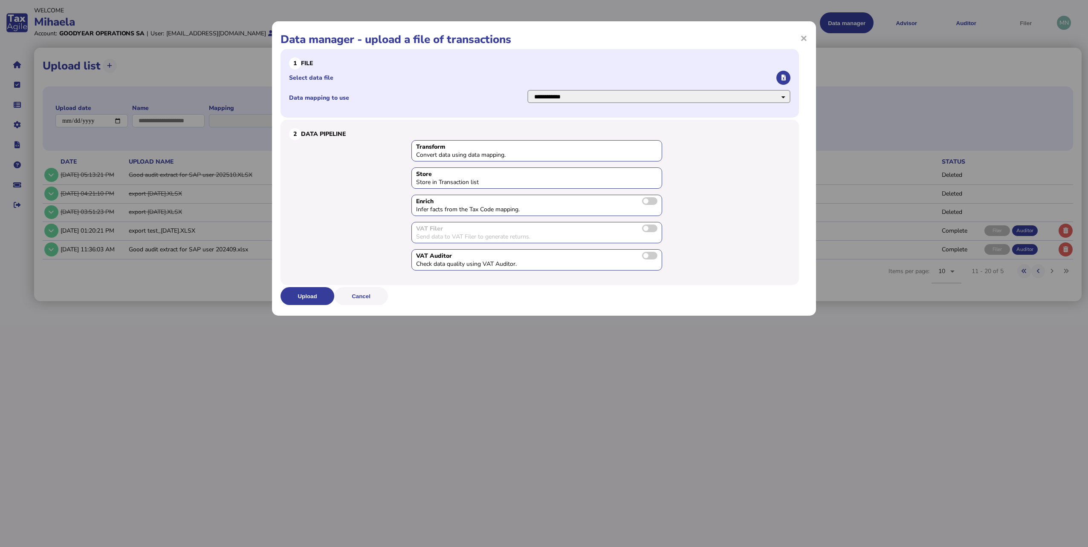
click at [597, 94] on select "**********" at bounding box center [658, 96] width 263 height 13
click at [309, 99] on label "Data mapping to use" at bounding box center [407, 98] width 237 height 8
click at [527, 99] on select "**********" at bounding box center [658, 96] width 263 height 13
click at [784, 75] on icon "button" at bounding box center [784, 78] width 4 height 6
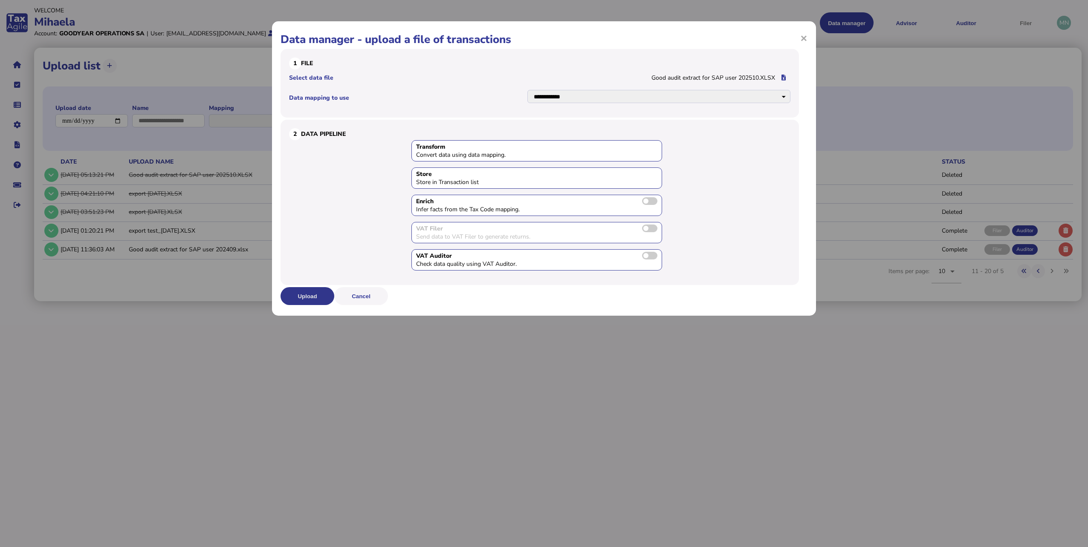
click at [323, 297] on button "Upload" at bounding box center [308, 296] width 54 height 18
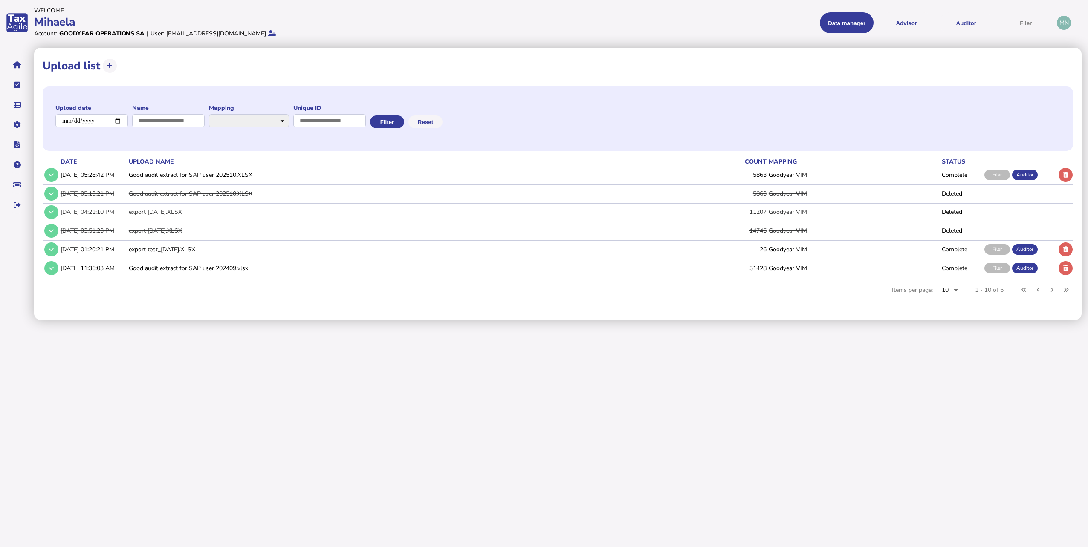
click at [1028, 320] on html "**********" at bounding box center [544, 160] width 1088 height 320
click at [948, 175] on td "Complete" at bounding box center [961, 174] width 43 height 17
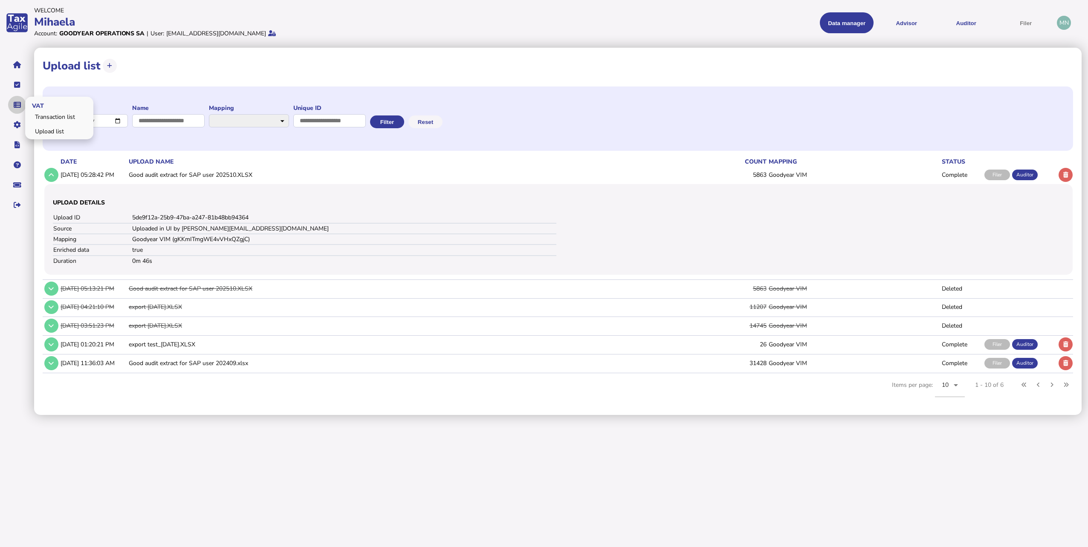
click at [20, 101] on button "navigate application pages" at bounding box center [17, 105] width 18 height 18
click at [46, 119] on link "Transaction list" at bounding box center [59, 116] width 66 height 13
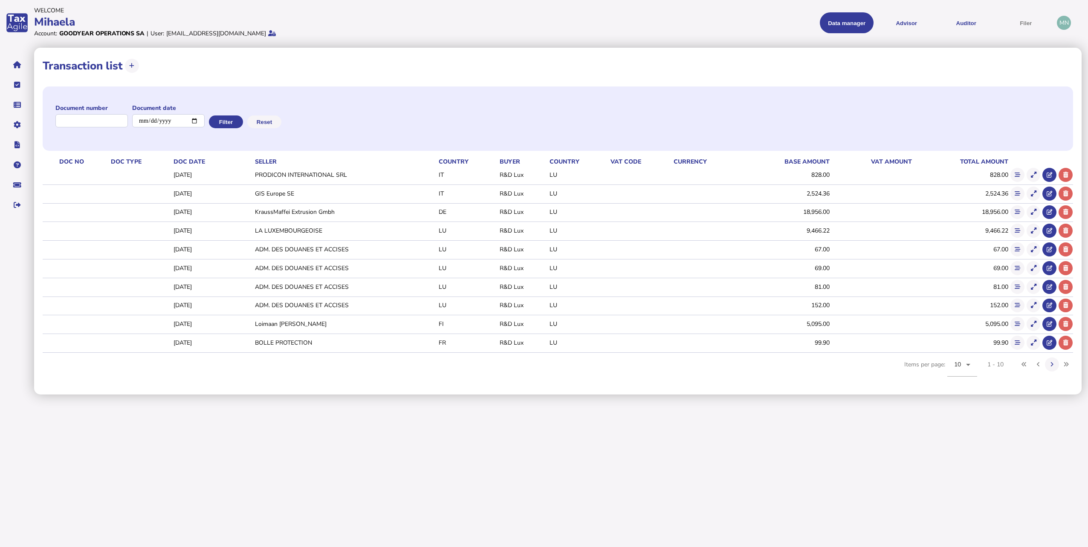
click at [479, 395] on html "**********" at bounding box center [544, 197] width 1088 height 395
click at [1031, 173] on icon at bounding box center [1034, 175] width 6 height 6
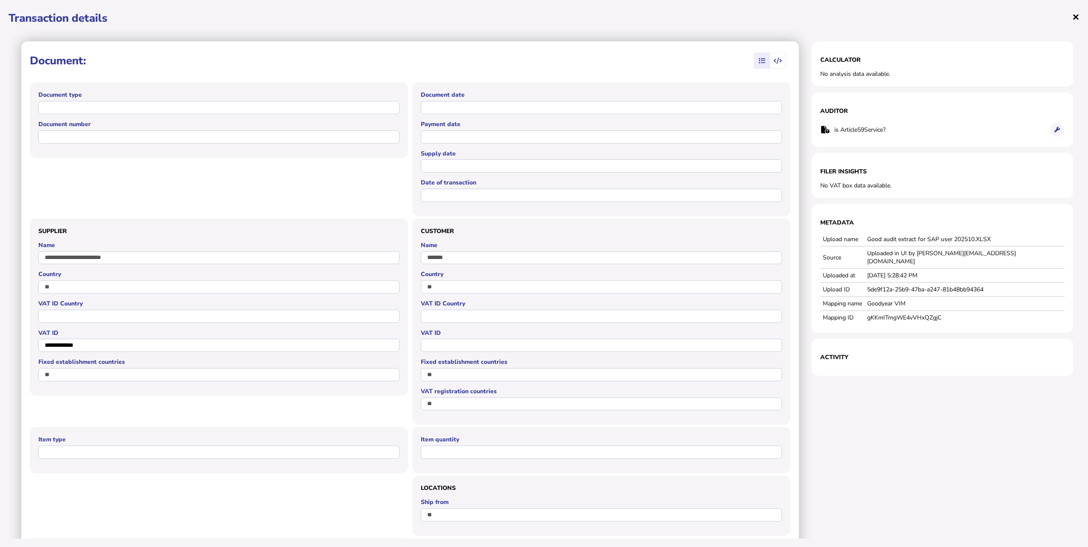
click at [1077, 18] on span "×" at bounding box center [1075, 17] width 7 height 16
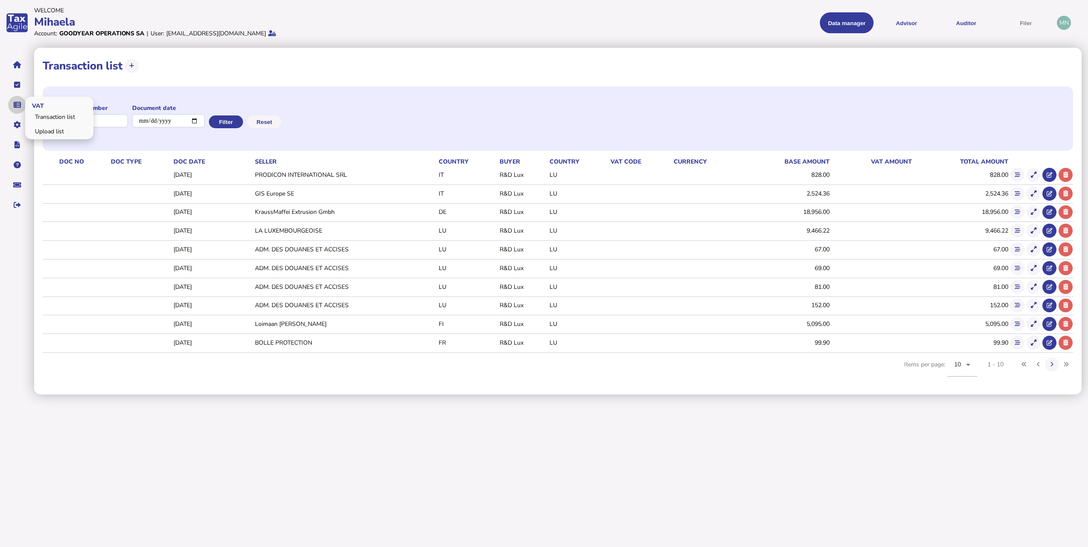
click at [18, 105] on icon "navigate application pages" at bounding box center [17, 105] width 7 height 0
click at [53, 128] on link "Upload list" at bounding box center [59, 131] width 66 height 13
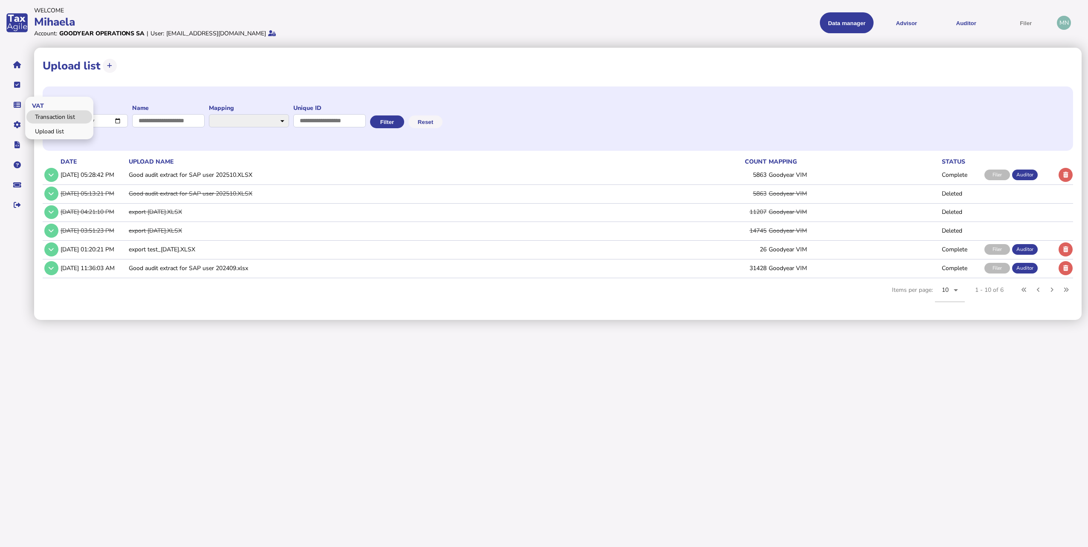
click at [61, 117] on link "Transaction list" at bounding box center [59, 116] width 66 height 13
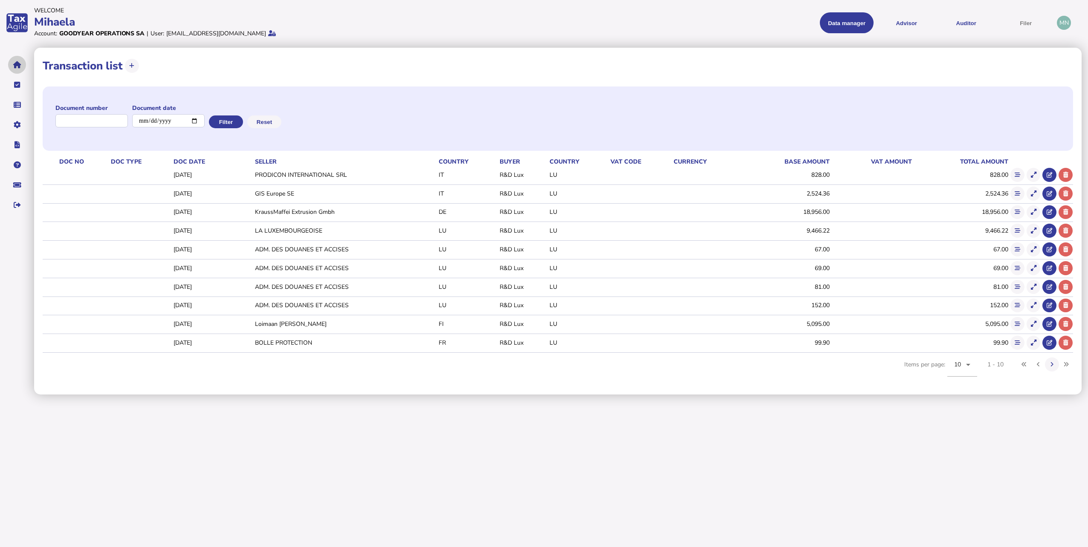
click at [18, 65] on icon "navigate application pages" at bounding box center [17, 65] width 8 height 0
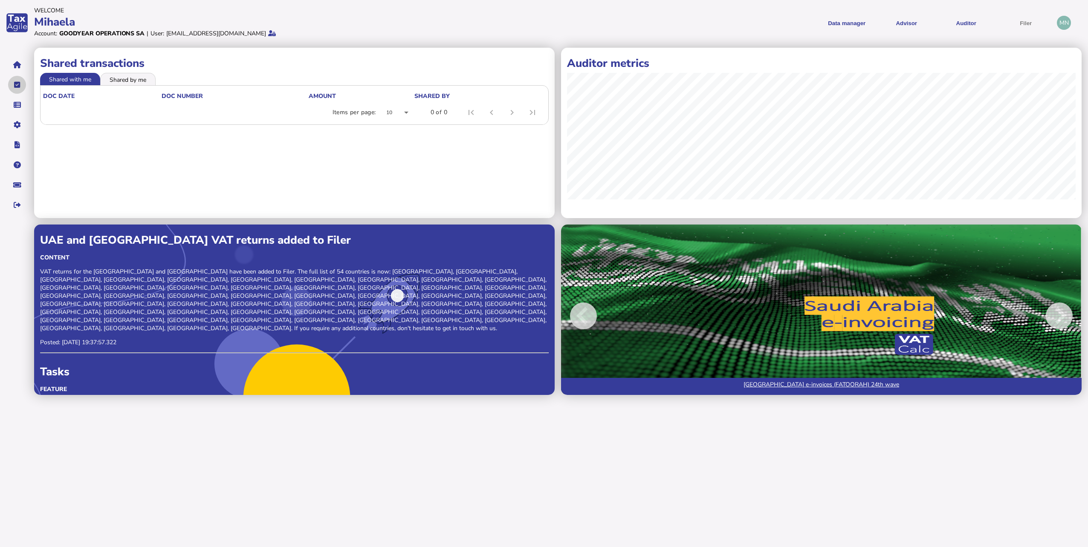
click at [18, 81] on button "navigate application pages" at bounding box center [17, 85] width 18 height 18
select select "**********"
select select "********"
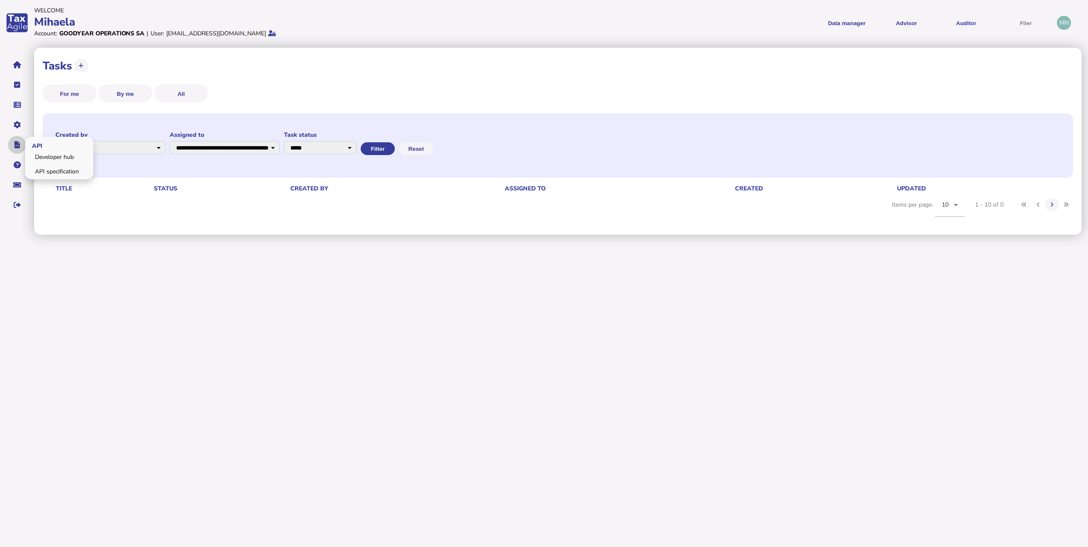
click at [20, 142] on button "navigate application pages" at bounding box center [17, 145] width 18 height 18
click at [19, 125] on icon "navigate application pages" at bounding box center [17, 125] width 7 height 0
click at [19, 85] on icon "navigate application pages" at bounding box center [17, 85] width 6 height 0
click at [20, 105] on icon "navigate application pages" at bounding box center [17, 105] width 7 height 0
click at [46, 117] on link "Transaction list" at bounding box center [59, 116] width 66 height 13
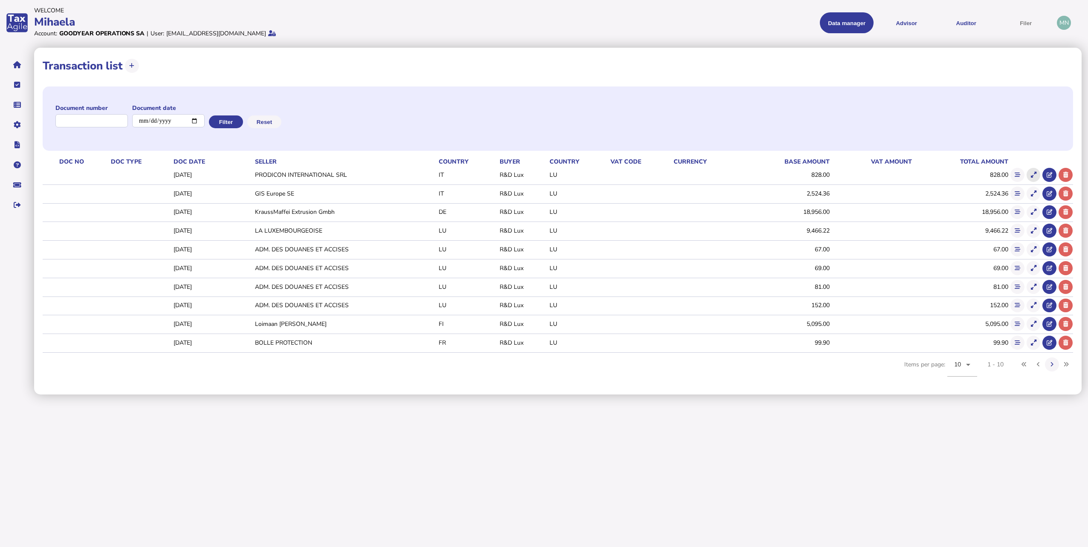
click at [1031, 173] on icon at bounding box center [1034, 175] width 6 height 6
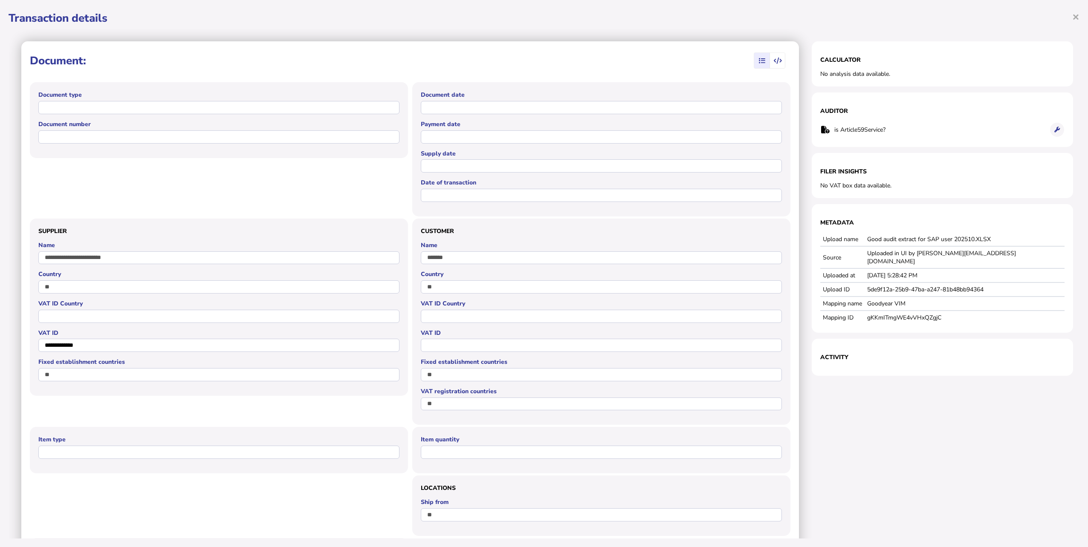
click at [843, 81] on section "Calculator No analysis data available." at bounding box center [942, 63] width 261 height 45
drag, startPoint x: 817, startPoint y: 76, endPoint x: 904, endPoint y: 74, distance: 86.6
click at [904, 74] on div "No analysis data available." at bounding box center [942, 74] width 244 height 8
click at [840, 185] on div "No VAT box data available." at bounding box center [942, 186] width 244 height 8
click at [812, 188] on section "Filer Insights No VAT box data available." at bounding box center [942, 175] width 261 height 45
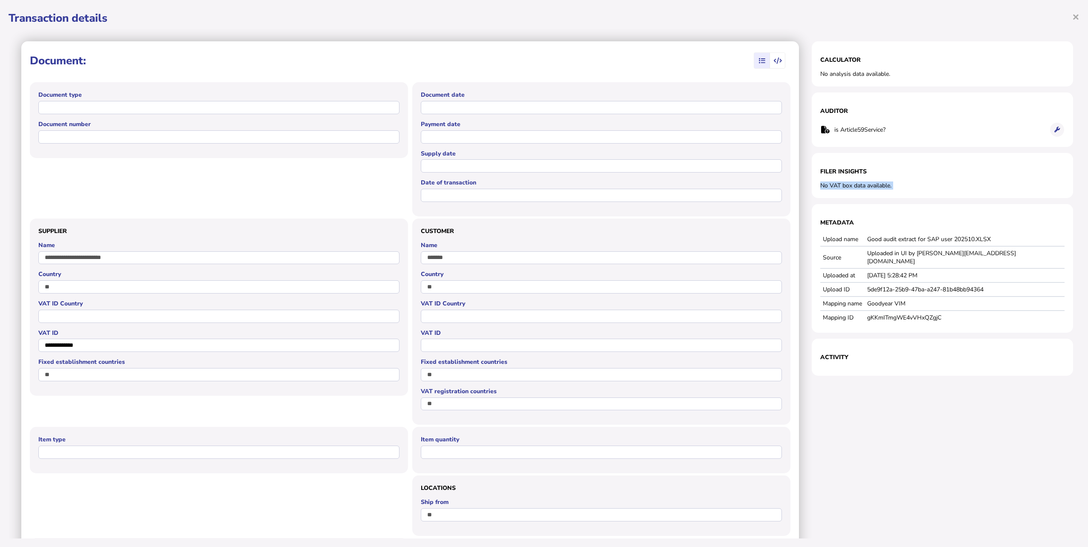
drag, startPoint x: 868, startPoint y: 188, endPoint x: 891, endPoint y: 188, distance: 23.0
click at [891, 188] on section "Filer Insights No VAT box data available." at bounding box center [942, 175] width 261 height 45
click at [759, 61] on icon "button" at bounding box center [762, 61] width 6 height 0
click at [1080, 16] on div "**********" at bounding box center [544, 273] width 1088 height 547
click at [1077, 14] on span "×" at bounding box center [1075, 17] width 7 height 16
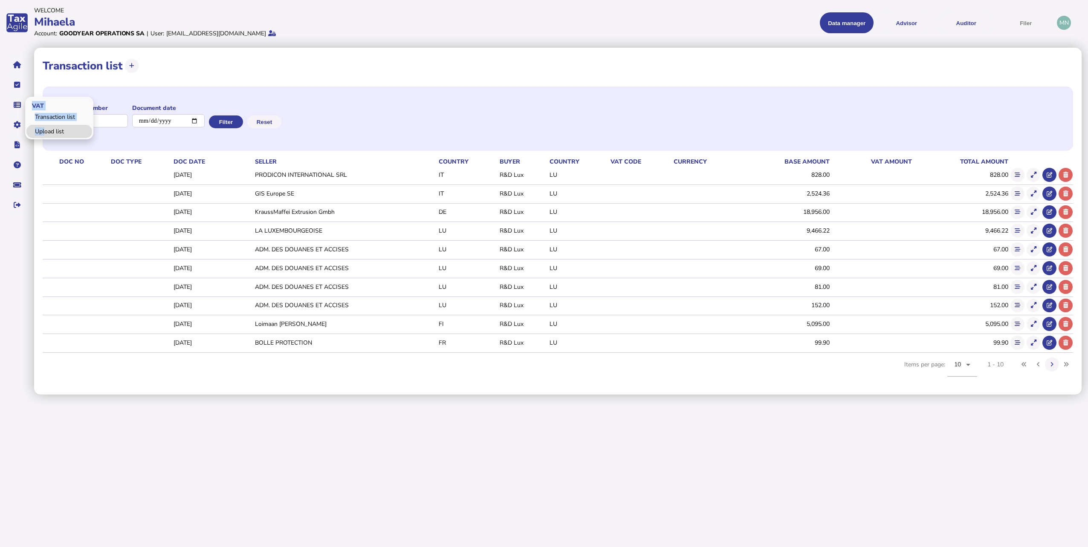
drag, startPoint x: 37, startPoint y: 116, endPoint x: 46, endPoint y: 125, distance: 13.0
click at [46, 125] on div "VAT Transaction list Upload list" at bounding box center [59, 118] width 68 height 43
drag, startPoint x: 46, startPoint y: 125, endPoint x: 23, endPoint y: 106, distance: 29.3
click at [16, 105] on icon "navigate application pages" at bounding box center [17, 105] width 7 height 0
click at [54, 133] on link "Upload list" at bounding box center [59, 131] width 66 height 13
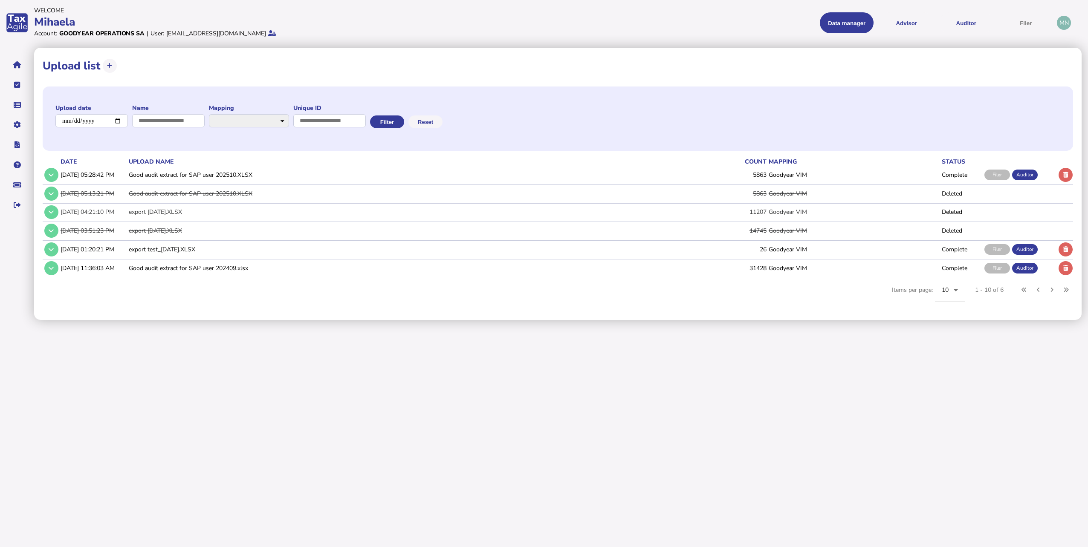
click at [750, 176] on td "5863" at bounding box center [716, 174] width 102 height 17
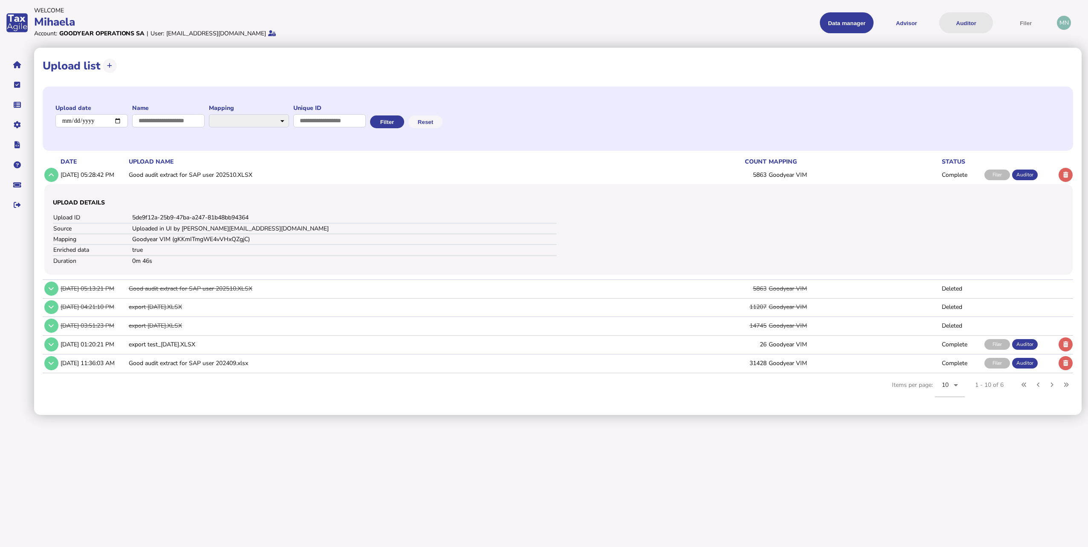
drag, startPoint x: 961, startPoint y: 23, endPoint x: 952, endPoint y: 29, distance: 10.8
click at [961, 23] on button "Auditor" at bounding box center [966, 22] width 54 height 21
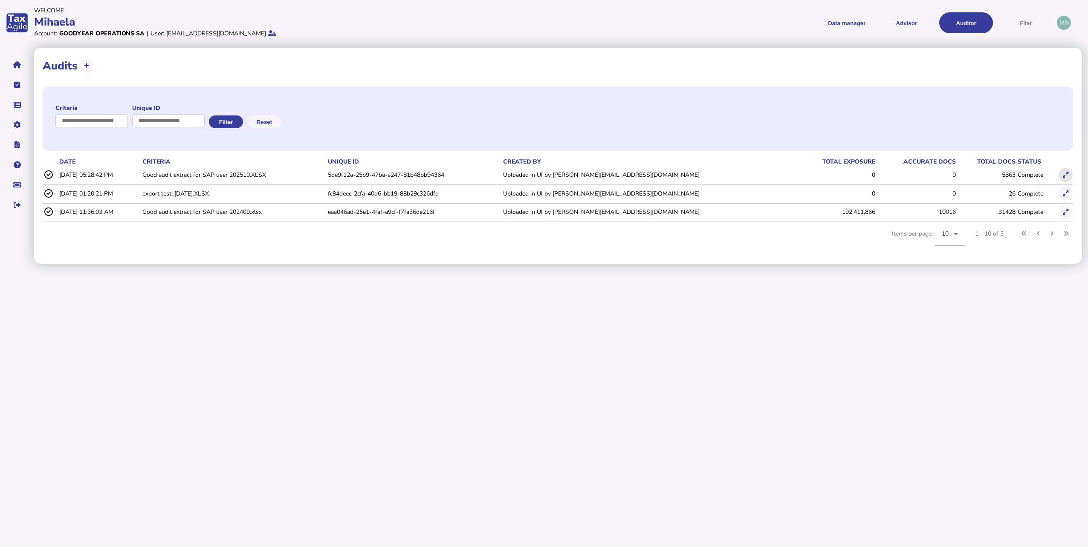
click at [1064, 176] on icon at bounding box center [1066, 175] width 6 height 6
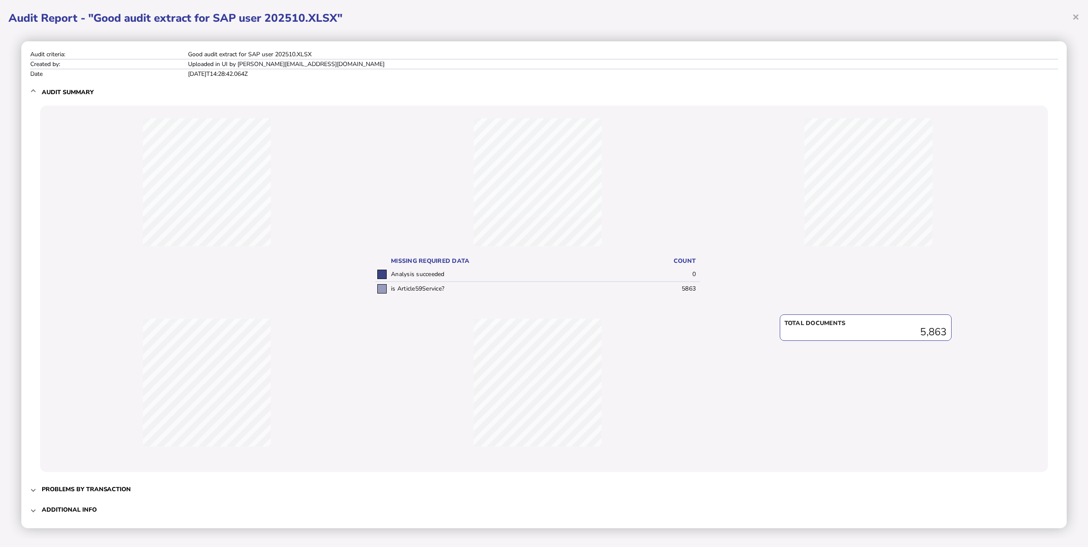
click at [749, 371] on div "Total documents 5,863" at bounding box center [868, 386] width 325 height 153
click at [651, 288] on td "5863" at bounding box center [675, 289] width 49 height 14
click at [421, 295] on td "is Article59Service?" at bounding box center [520, 289] width 262 height 14
click at [423, 279] on td "Analysis succeeded" at bounding box center [520, 275] width 262 height 14
click at [426, 263] on th "Missing required data" at bounding box center [520, 261] width 262 height 13
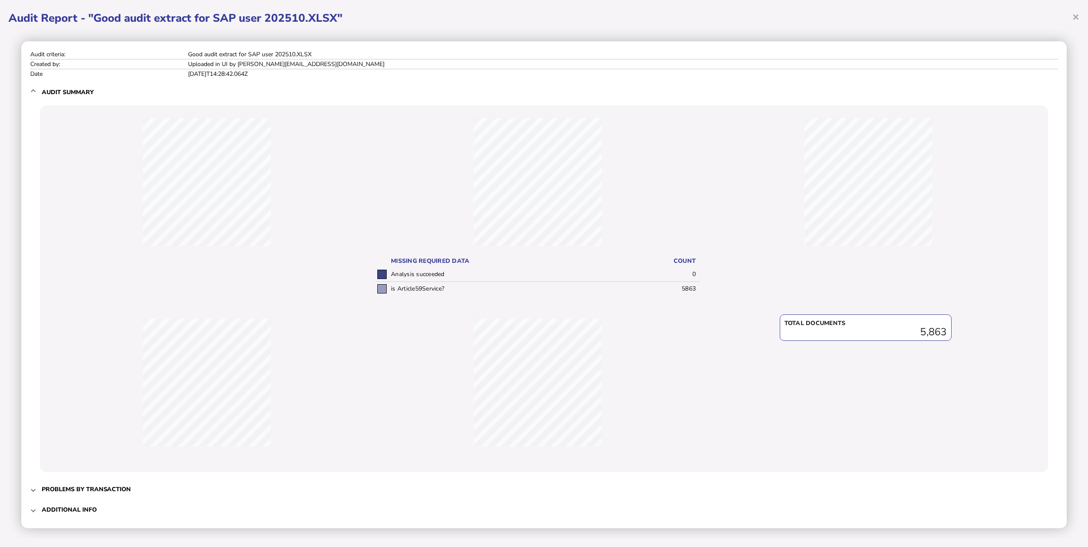
click at [421, 284] on td "is Article59Service?" at bounding box center [520, 289] width 262 height 14
click at [83, 489] on h3 "Problems by transaction" at bounding box center [86, 490] width 89 height 8
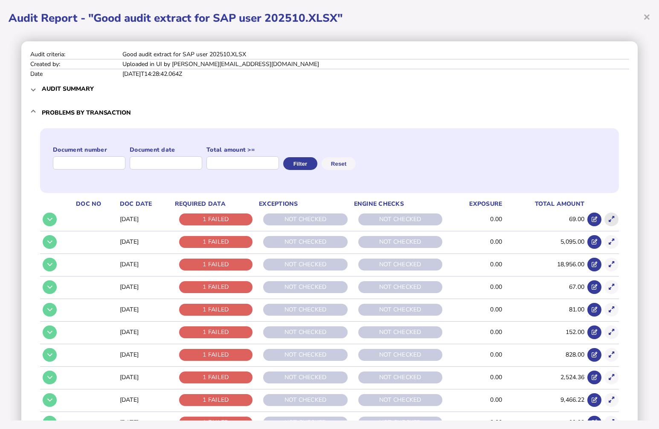
click at [608, 221] on icon at bounding box center [611, 220] width 6 height 6
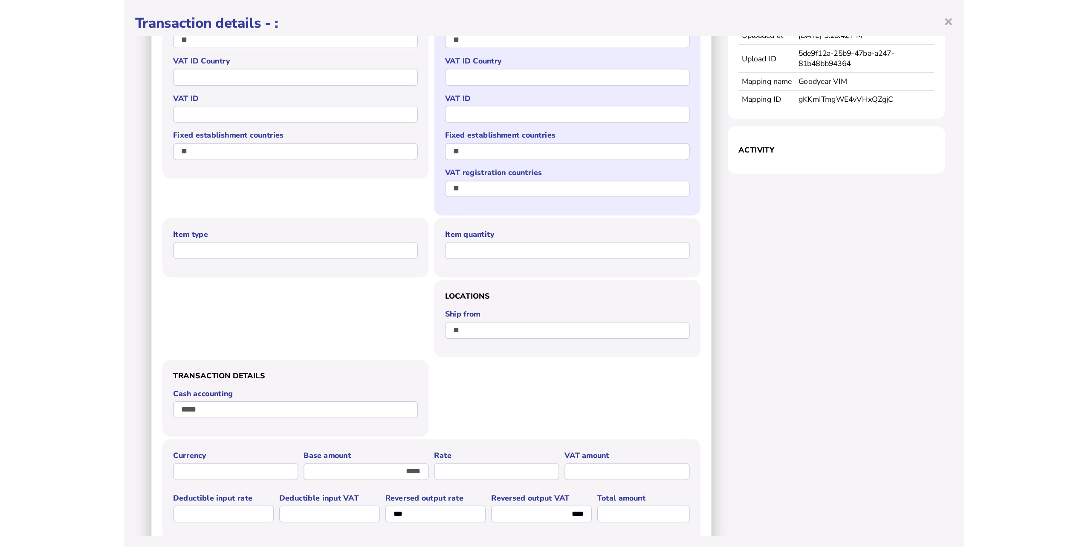
scroll to position [43, 0]
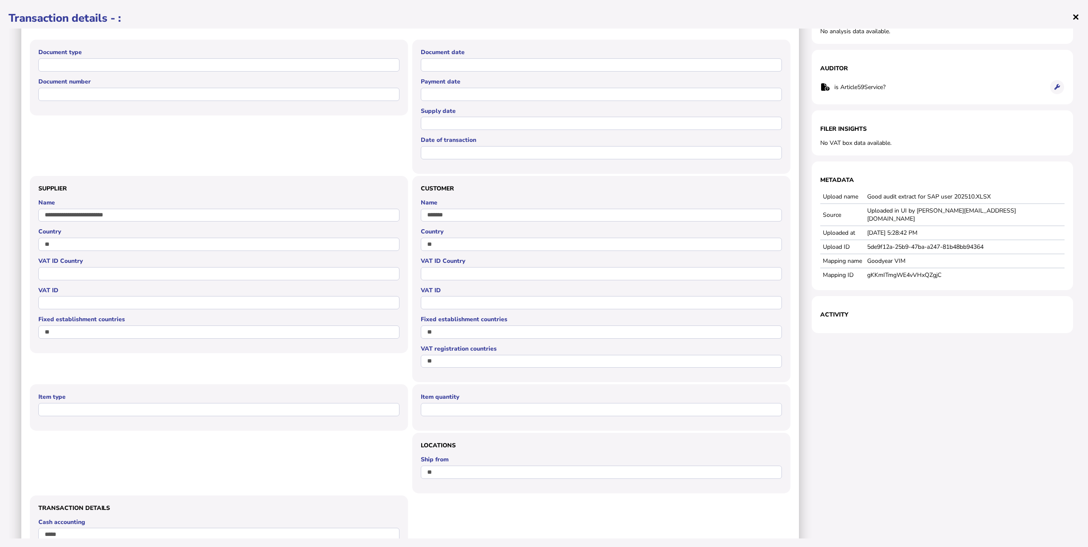
click at [1074, 17] on span "×" at bounding box center [1075, 17] width 7 height 16
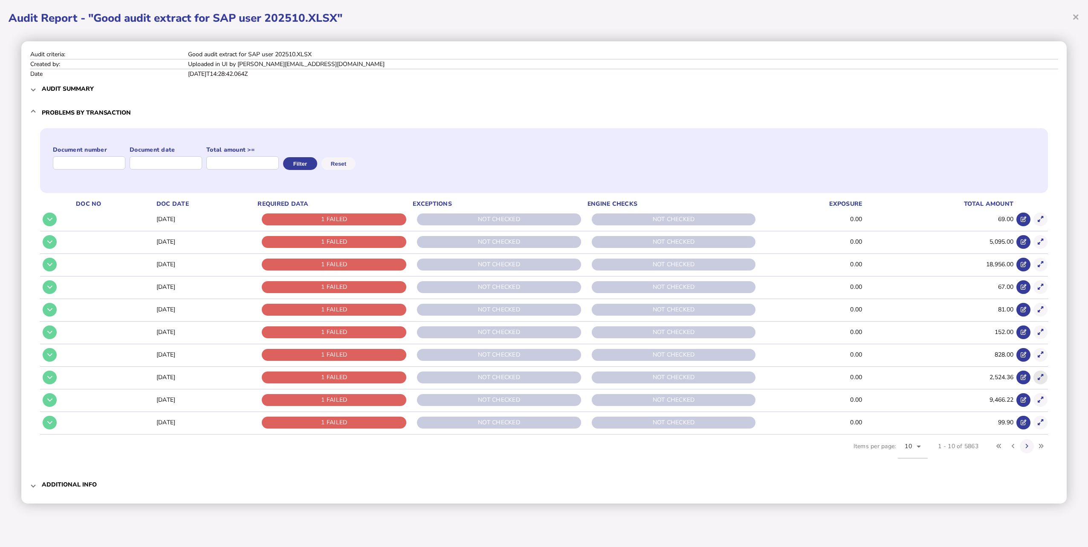
click at [1046, 378] on button at bounding box center [1041, 378] width 14 height 14
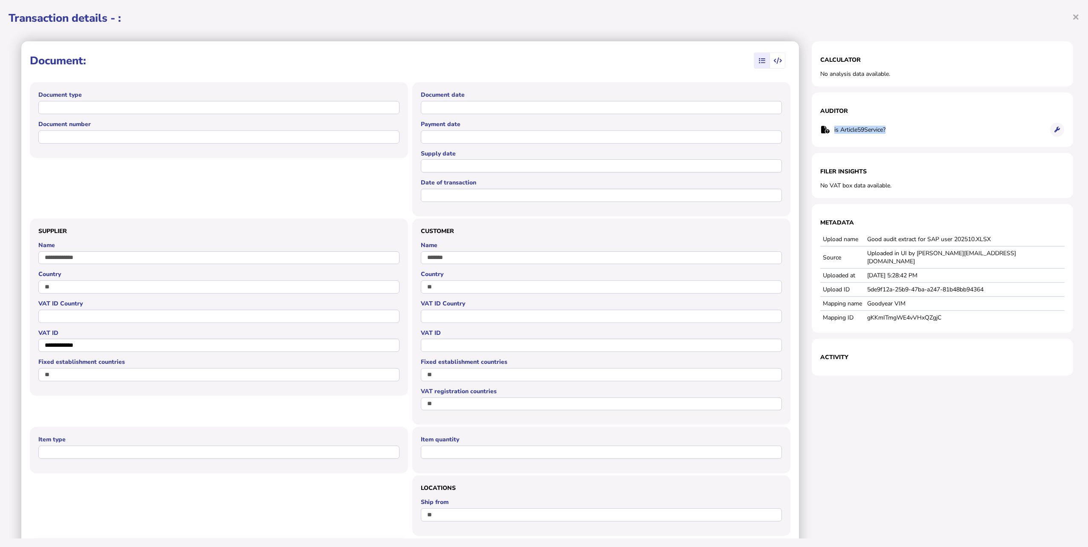
drag, startPoint x: 902, startPoint y: 126, endPoint x: 813, endPoint y: 123, distance: 88.7
click at [813, 123] on section "Auditor is Article59Service? × OK Cancel" at bounding box center [942, 120] width 261 height 55
click at [1054, 130] on icon at bounding box center [1057, 130] width 6 height 6
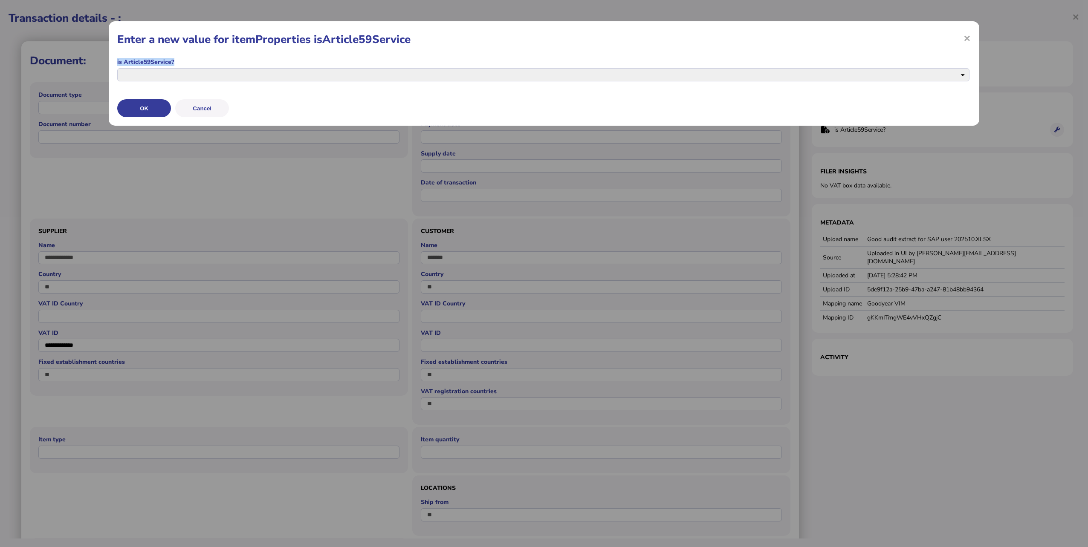
drag, startPoint x: 193, startPoint y: 60, endPoint x: 99, endPoint y: 59, distance: 94.2
click at [99, 59] on div "× Enter a new value for itemProperties isArticle59Service is Article59Service? …" at bounding box center [544, 273] width 1088 height 547
copy label "is Article59Service?"
click at [1028, 178] on div "× Enter a new value for itemProperties isArticle59Service is Article59Service? …" at bounding box center [544, 273] width 1088 height 547
click at [971, 38] on div "× Enter a new value for itemProperties isArticle59Service is Article59Service? …" at bounding box center [544, 73] width 871 height 104
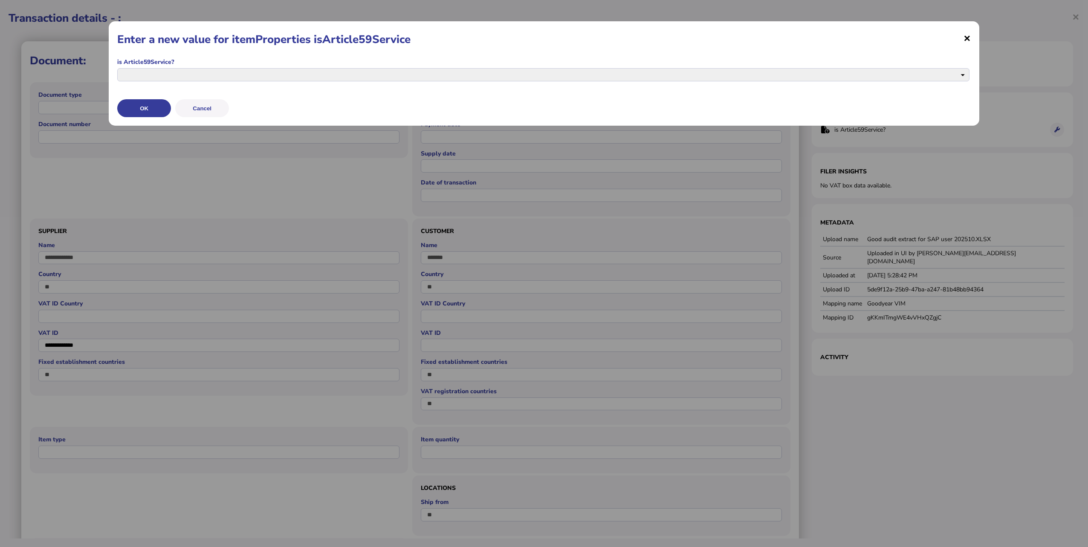
click at [967, 38] on span "×" at bounding box center [967, 38] width 7 height 16
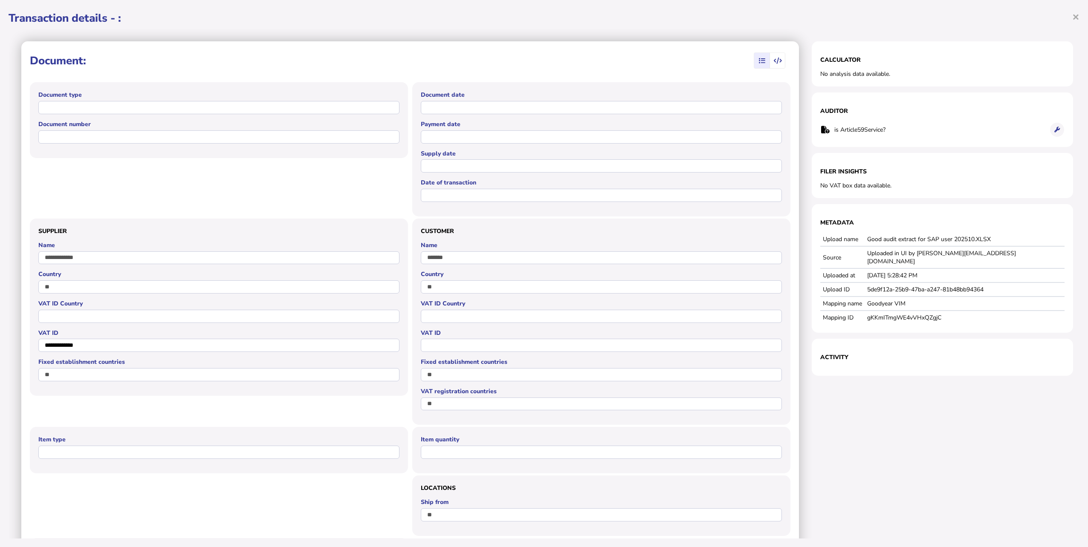
click at [1080, 16] on div "**********" at bounding box center [544, 273] width 1088 height 547
click at [1076, 16] on span "×" at bounding box center [1075, 17] width 7 height 16
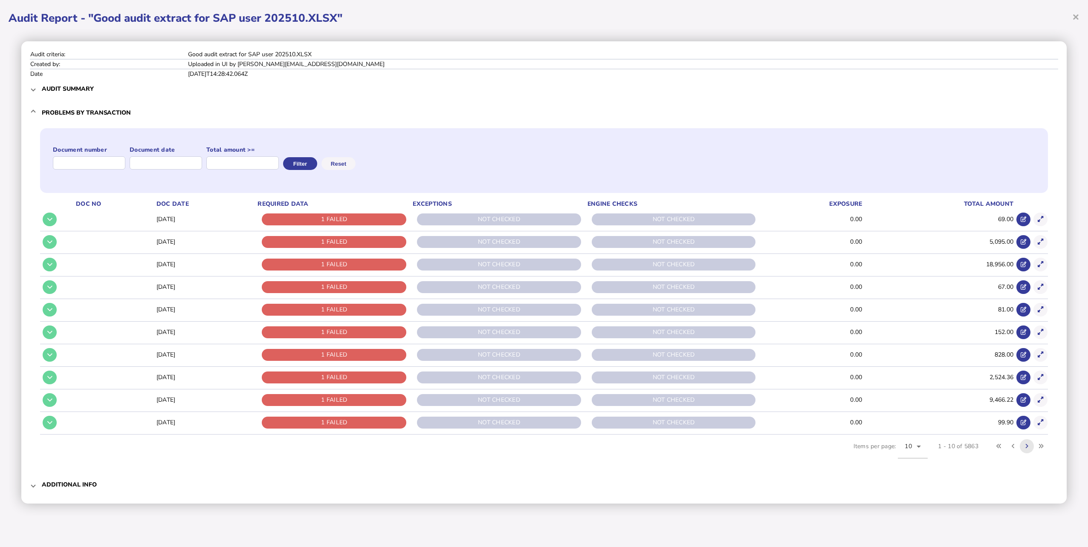
click at [1031, 446] on button at bounding box center [1027, 447] width 14 height 14
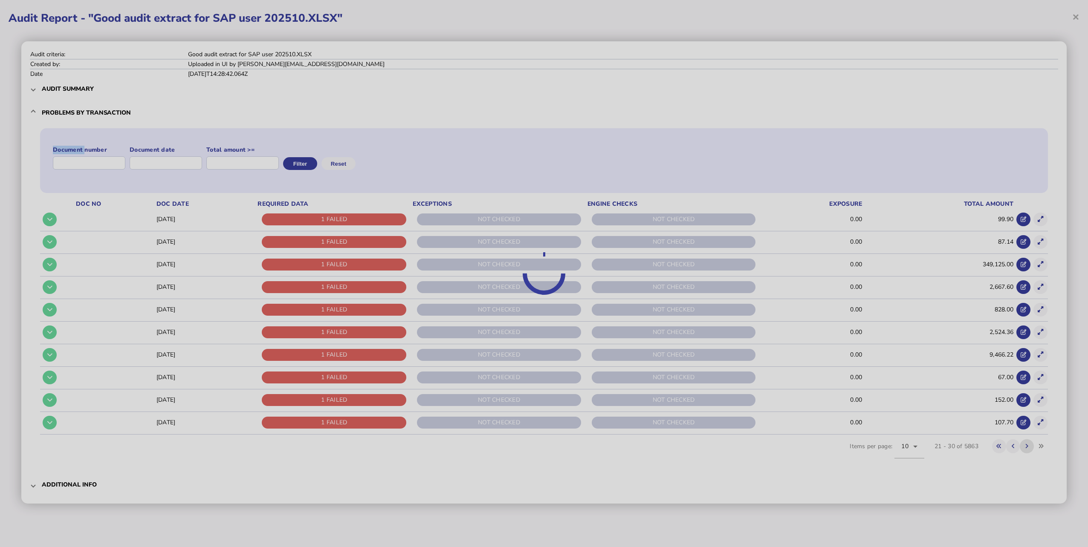
click at [1031, 446] on div at bounding box center [544, 273] width 1088 height 547
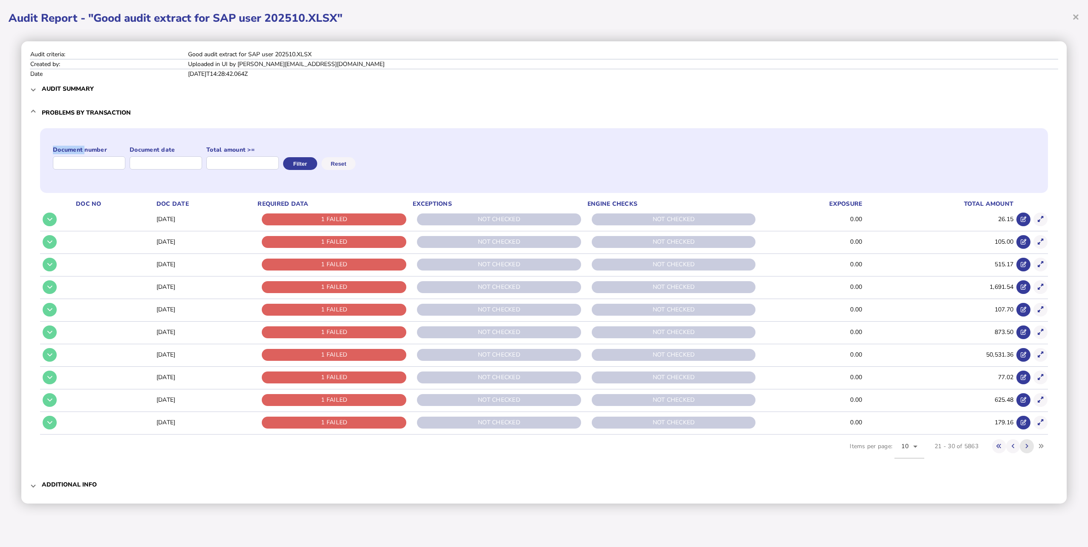
click at [1031, 446] on button at bounding box center [1027, 447] width 14 height 14
click at [1040, 422] on icon at bounding box center [1041, 423] width 6 height 6
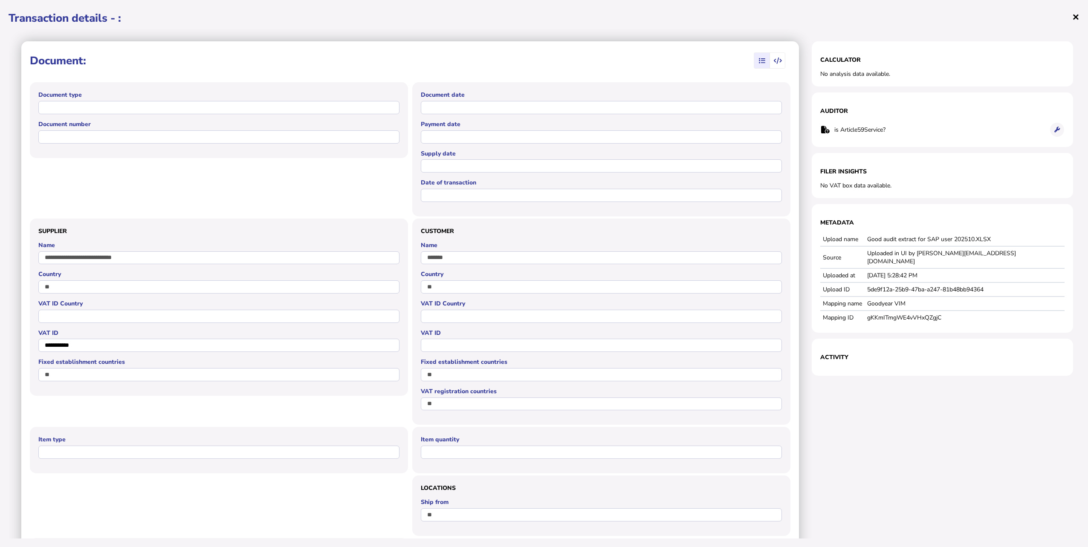
click at [1075, 18] on span "×" at bounding box center [1075, 17] width 7 height 16
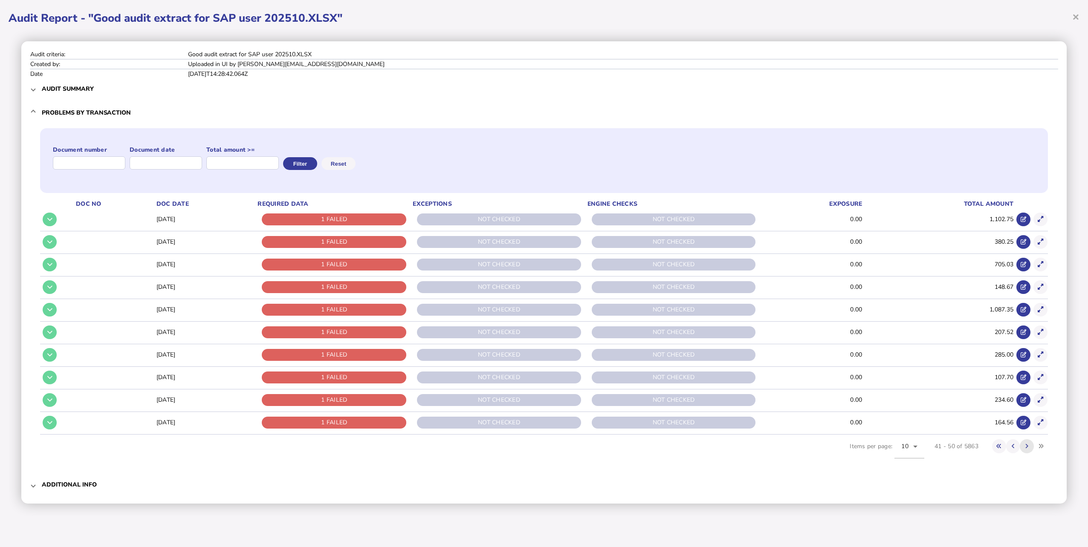
click at [1026, 448] on icon at bounding box center [1026, 447] width 3 height 6
click at [1027, 448] on icon at bounding box center [1026, 447] width 3 height 6
